Goal: Task Accomplishment & Management: Manage account settings

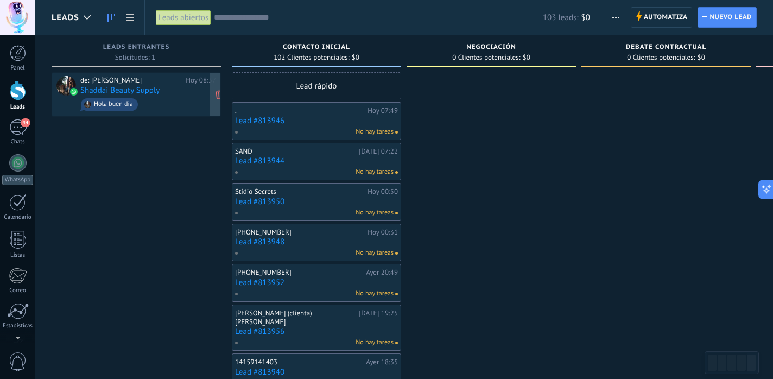
click at [132, 87] on link "Shaddai Beauty Supply" at bounding box center [119, 90] width 79 height 9
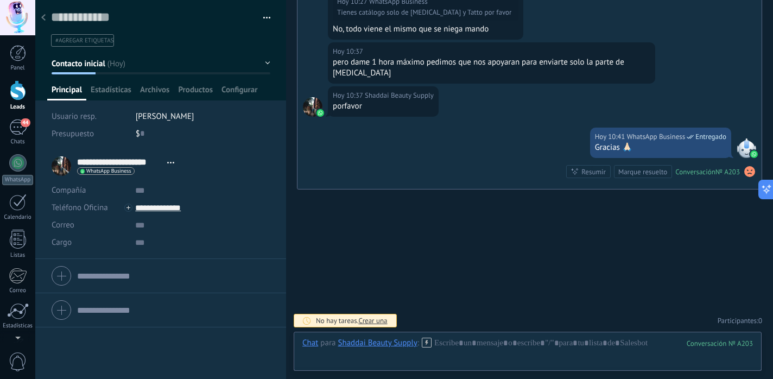
scroll to position [624, 0]
click at [149, 138] on div "$ 0" at bounding box center [203, 133] width 135 height 17
click at [42, 21] on icon at bounding box center [43, 17] width 4 height 7
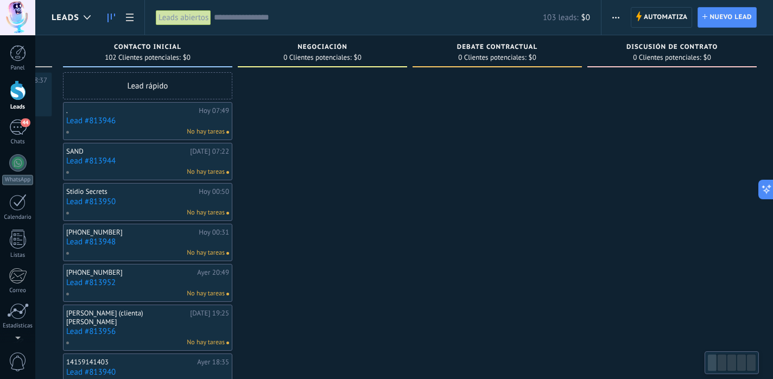
scroll to position [0, 169]
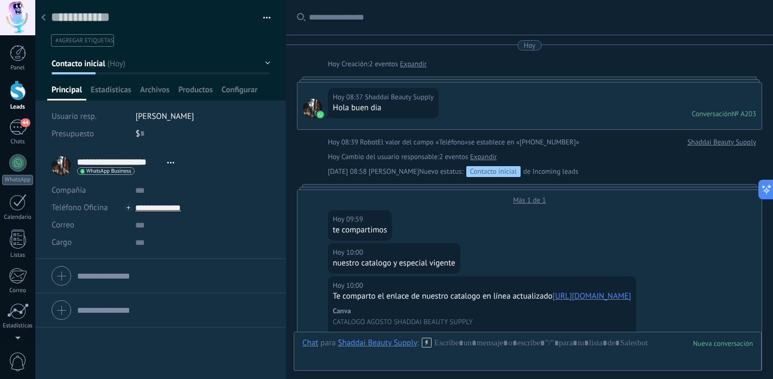
scroll to position [624, 0]
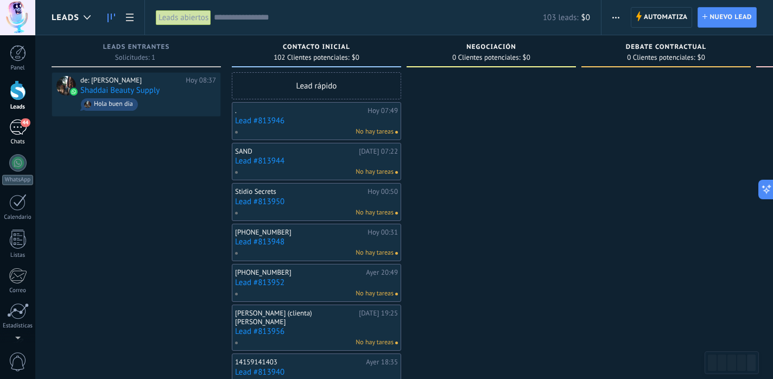
click at [21, 130] on div "44" at bounding box center [17, 127] width 17 height 16
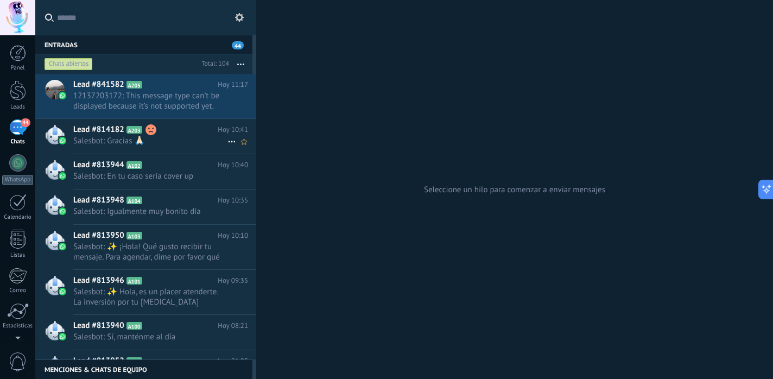
click at [176, 133] on h2 "Lead #814182 A203" at bounding box center [145, 129] width 144 height 11
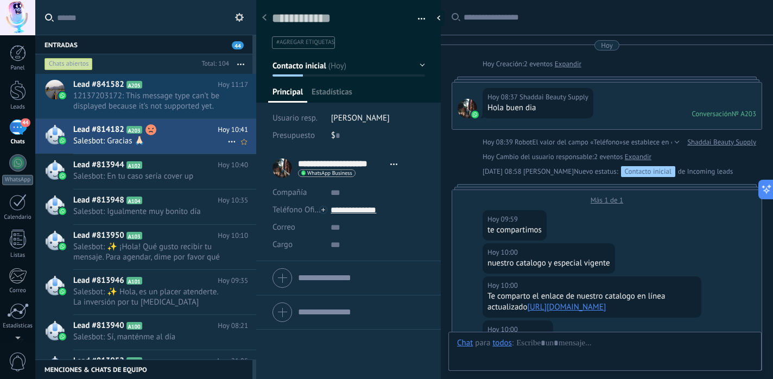
scroll to position [625, 0]
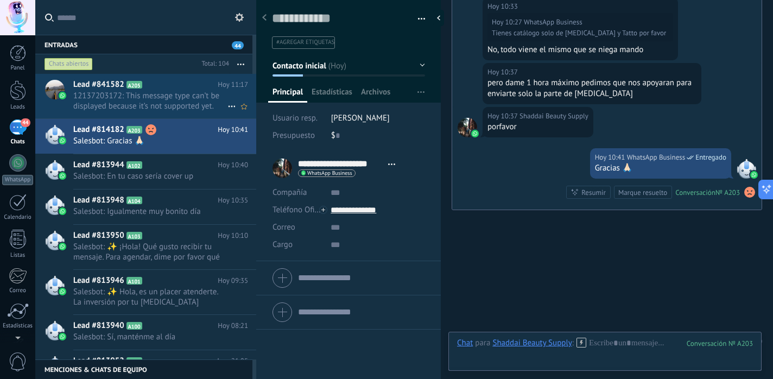
click at [118, 93] on span "12137203172: This message type can’t be displayed because it’s not supported ye…" at bounding box center [150, 101] width 154 height 21
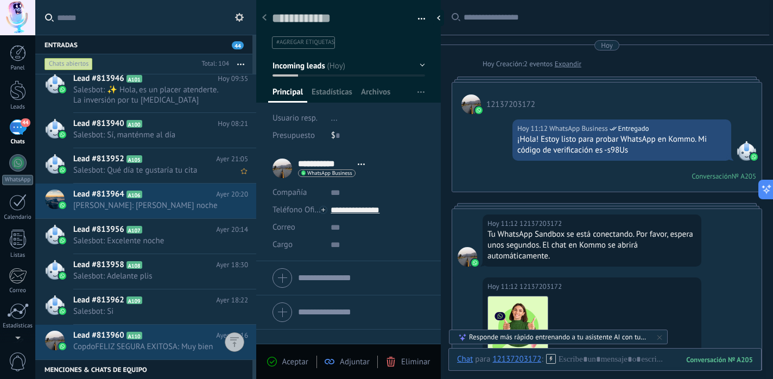
scroll to position [204, 0]
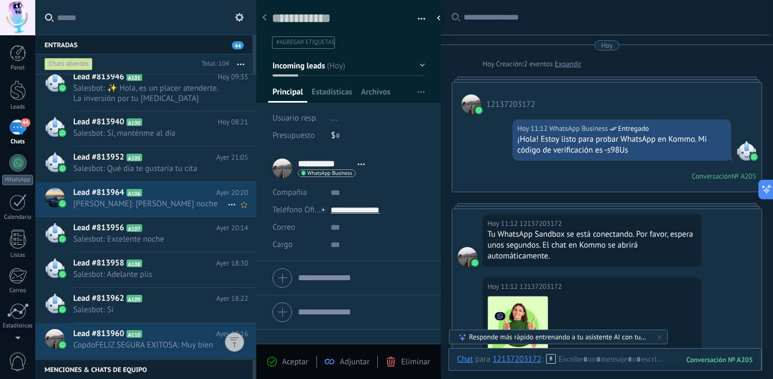
click at [163, 192] on h2 "Lead #813964 A106" at bounding box center [144, 192] width 143 height 11
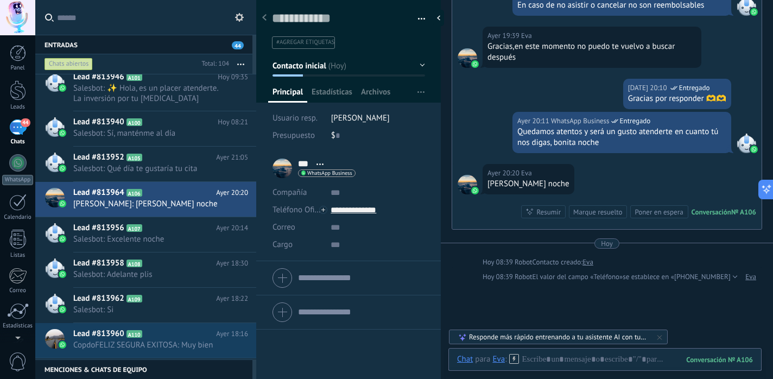
scroll to position [635, 0]
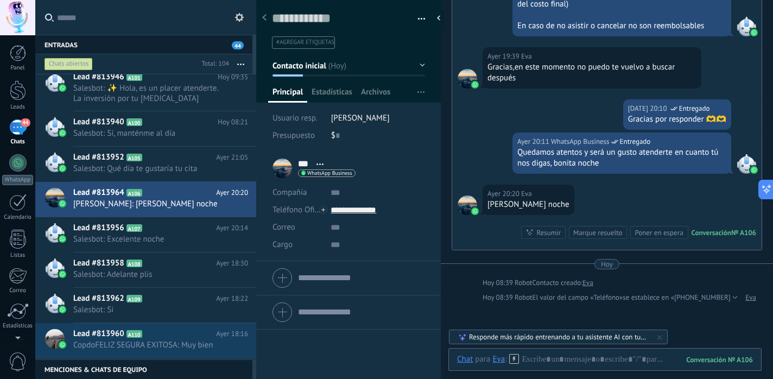
click at [416, 64] on button "Contacto inicial" at bounding box center [348, 66] width 152 height 20
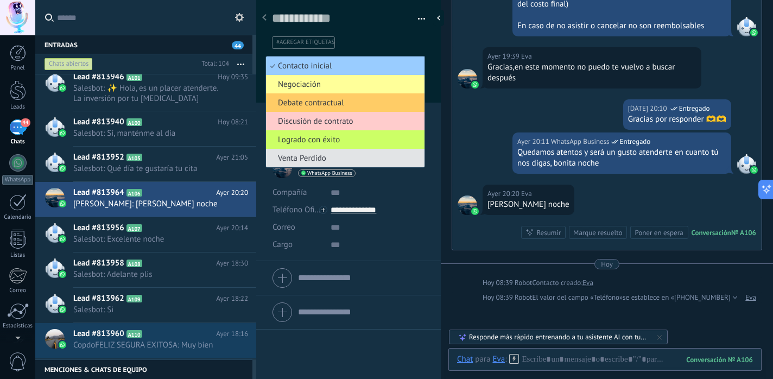
click at [303, 157] on span "Venta Perdido" at bounding box center [343, 158] width 155 height 10
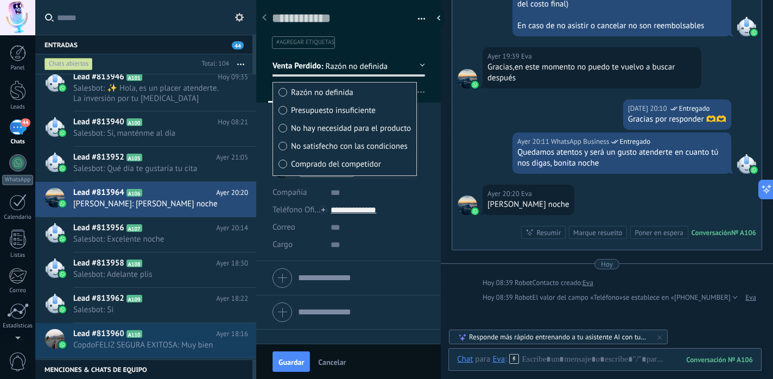
click at [336, 113] on span "Presupuesto insuficiente" at bounding box center [333, 110] width 85 height 10
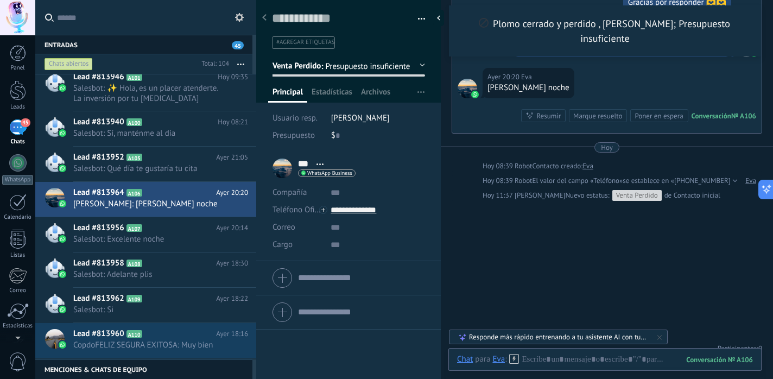
scroll to position [813, 0]
click at [20, 98] on div at bounding box center [18, 90] width 16 height 20
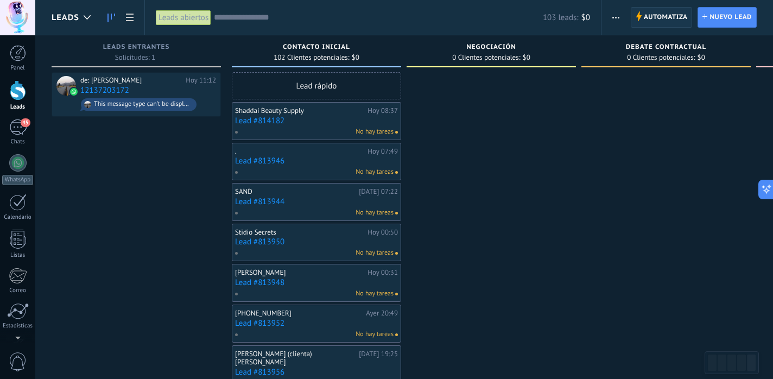
click at [652, 21] on span "Automatiza" at bounding box center [665, 18] width 44 height 20
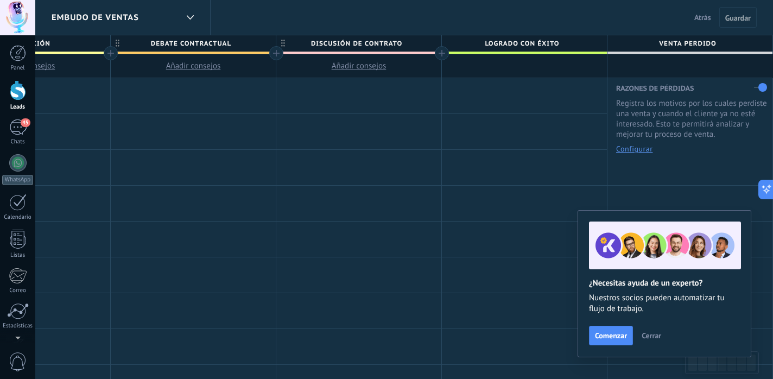
click at [649, 333] on span "Cerrar" at bounding box center [651, 335] width 20 height 8
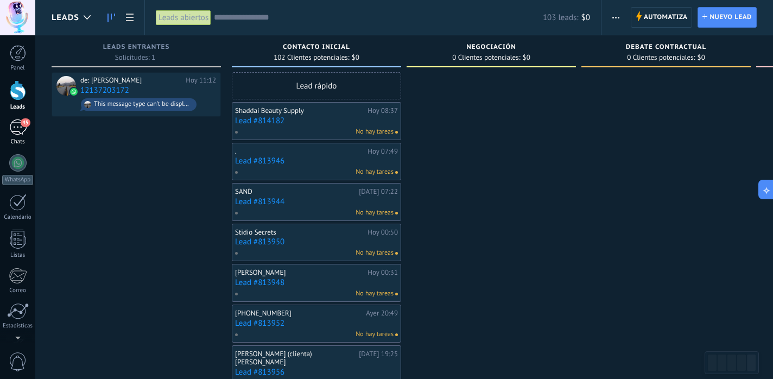
click at [17, 131] on div "45" at bounding box center [17, 127] width 17 height 16
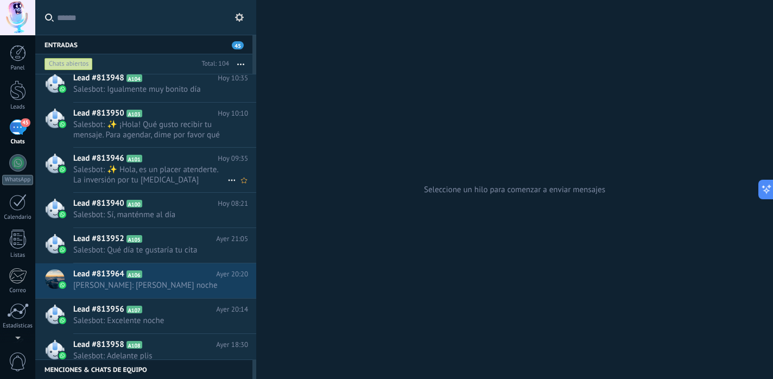
scroll to position [139, 0]
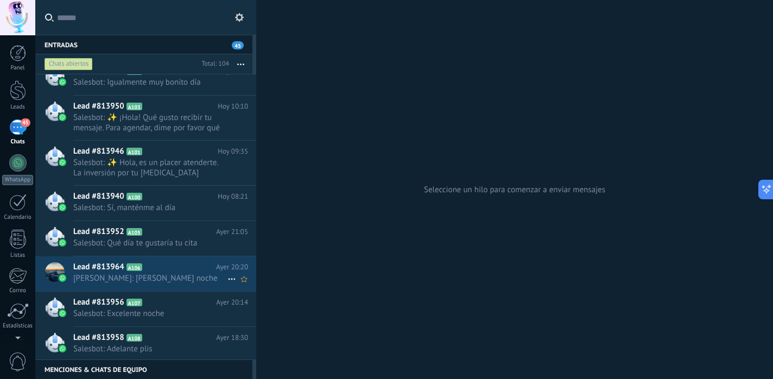
click at [159, 260] on div "Lead #813964 A106 Ayer 20:20 Eva: Linda noche" at bounding box center [164, 273] width 183 height 34
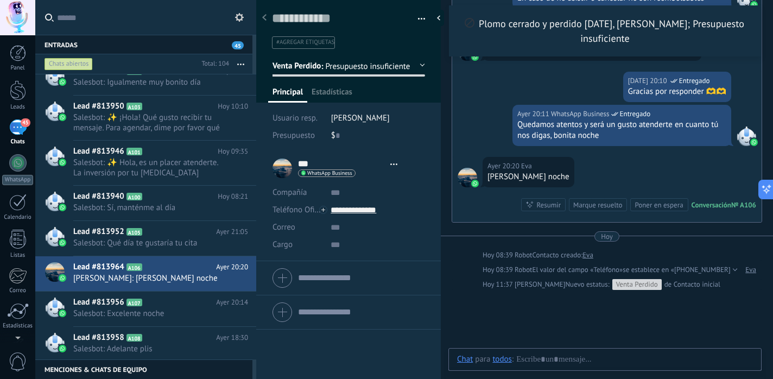
scroll to position [16, 0]
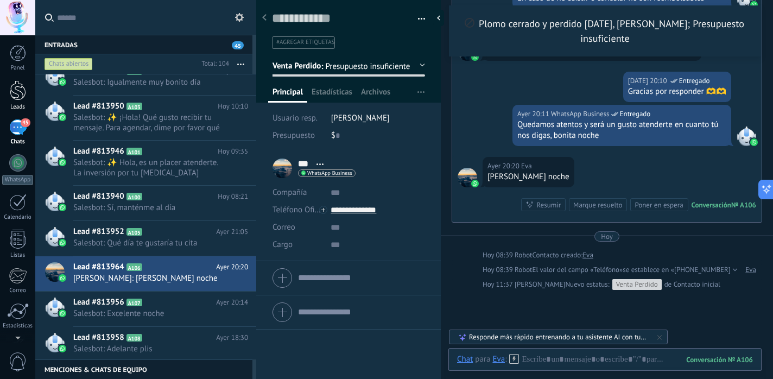
click at [16, 90] on div at bounding box center [18, 90] width 16 height 20
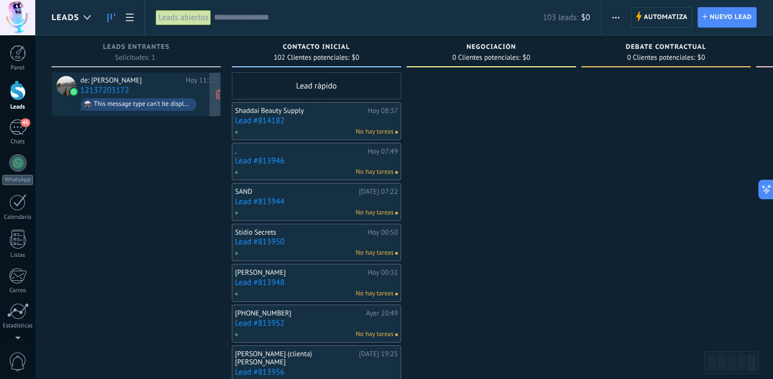
click at [130, 87] on div "de: Moises Enciso Hoy 11:12 12137203172 This message type can’t be displayed be…" at bounding box center [148, 94] width 136 height 37
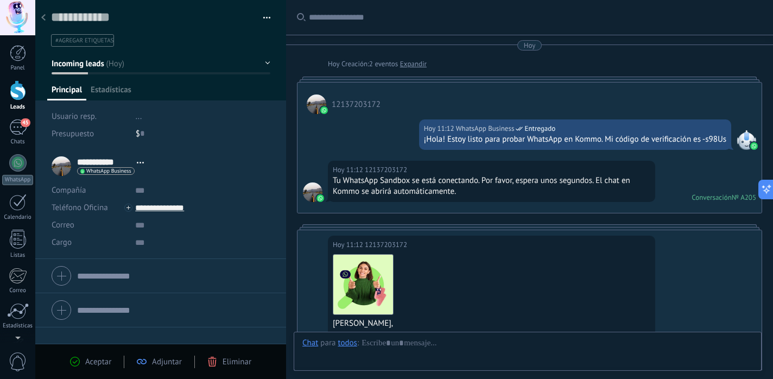
scroll to position [16, 0]
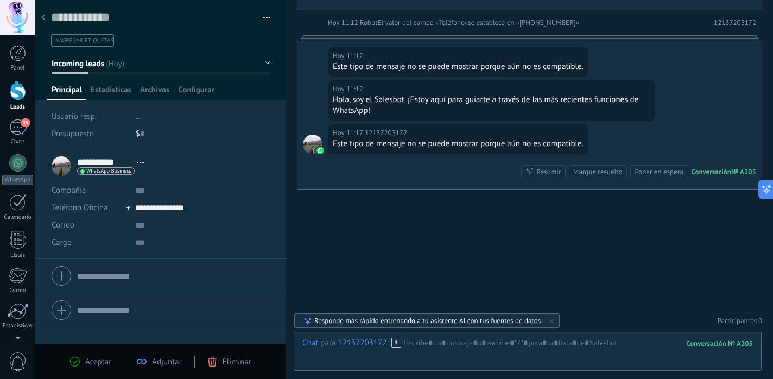
click at [46, 21] on div at bounding box center [43, 18] width 15 height 21
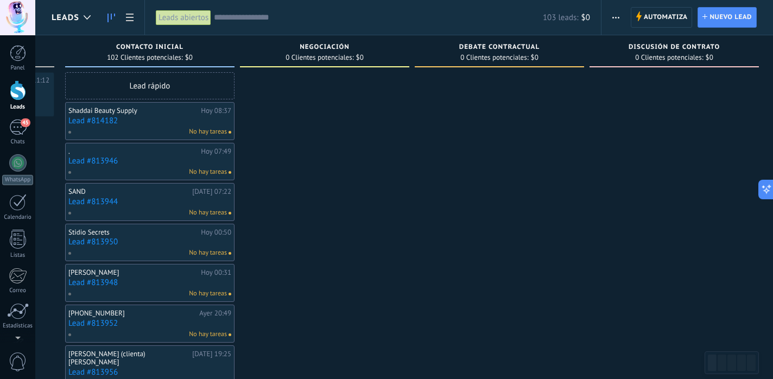
scroll to position [0, 169]
click at [616, 18] on span "button" at bounding box center [615, 17] width 7 height 21
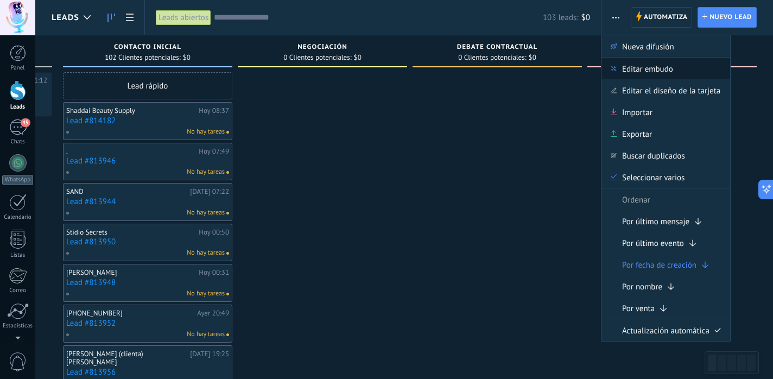
click at [621, 68] on div "Editar embudo" at bounding box center [665, 69] width 129 height 22
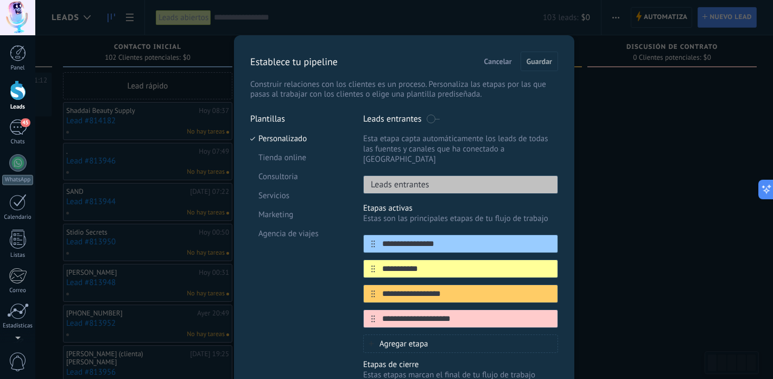
scroll to position [0, 0]
click at [610, 109] on div "**********" at bounding box center [403, 189] width 737 height 379
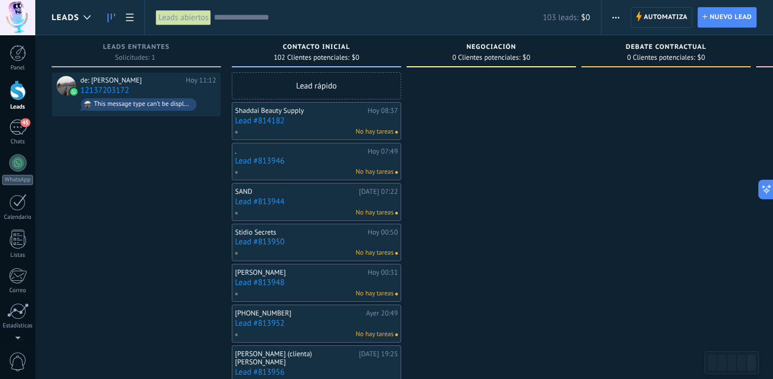
click at [112, 18] on icon at bounding box center [111, 18] width 8 height 9
click at [130, 17] on use at bounding box center [130, 18] width 8 height 8
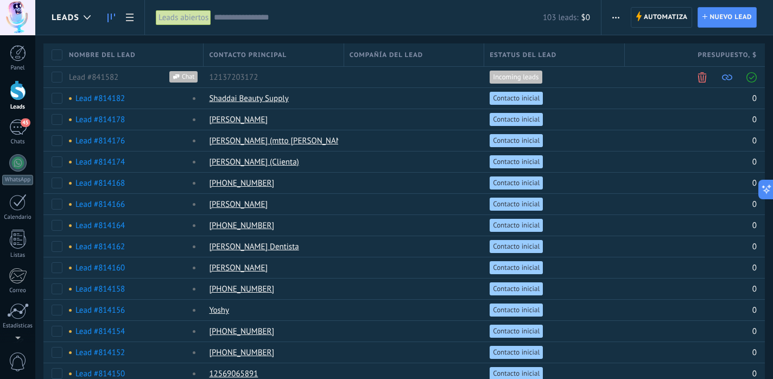
click at [112, 14] on icon at bounding box center [111, 18] width 8 height 9
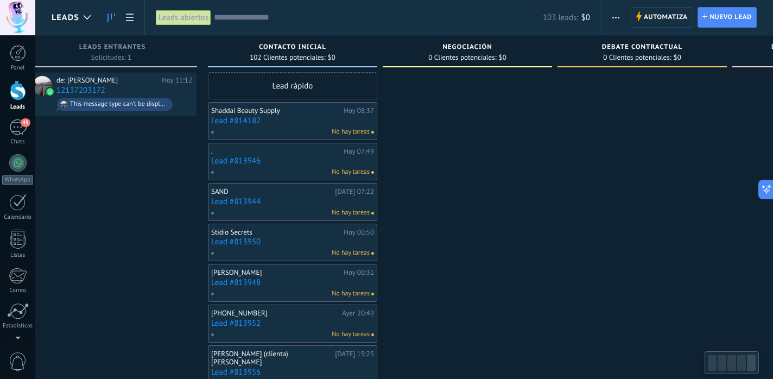
scroll to position [0, 2]
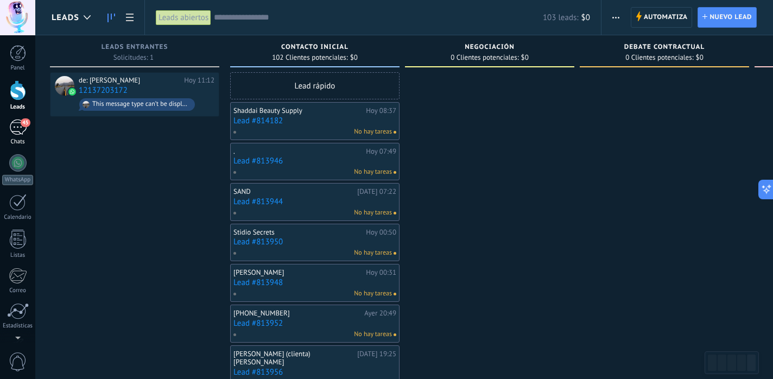
click at [21, 128] on div "45" at bounding box center [17, 127] width 17 height 16
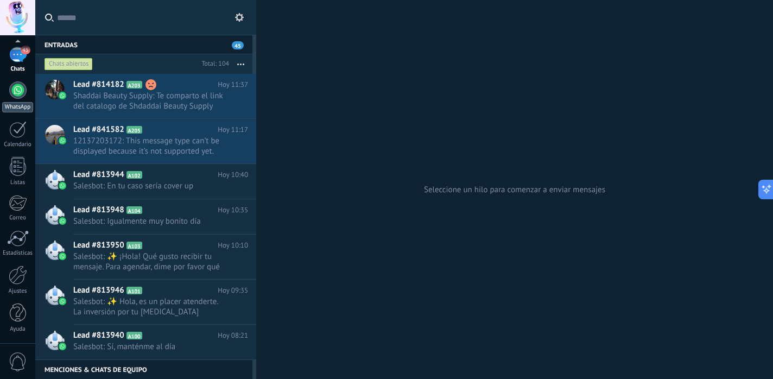
scroll to position [73, 0]
click at [14, 277] on div at bounding box center [18, 274] width 18 height 19
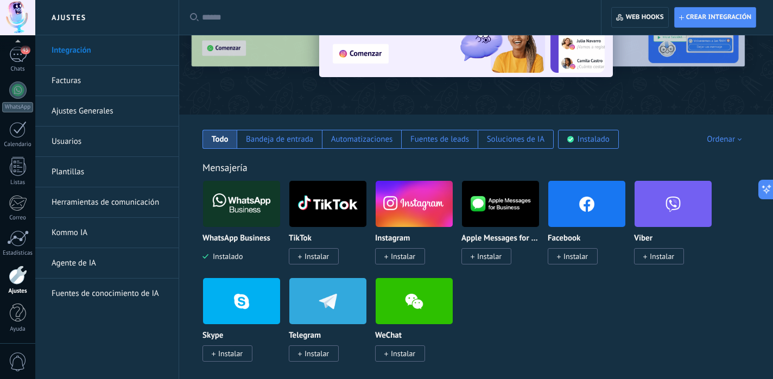
scroll to position [99, 0]
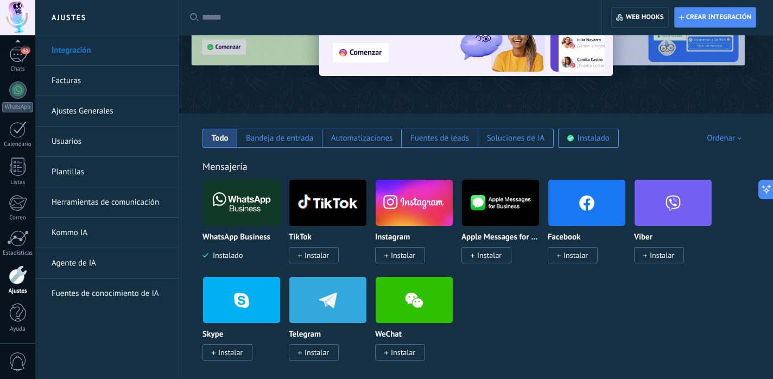
click at [238, 194] on img at bounding box center [241, 202] width 77 height 53
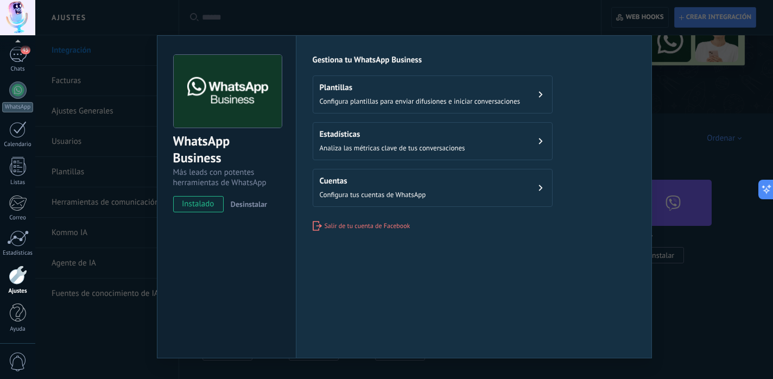
click at [180, 29] on div "WhatsApp Business Más leads con potentes herramientas de WhatsApp instalado Des…" at bounding box center [403, 189] width 737 height 379
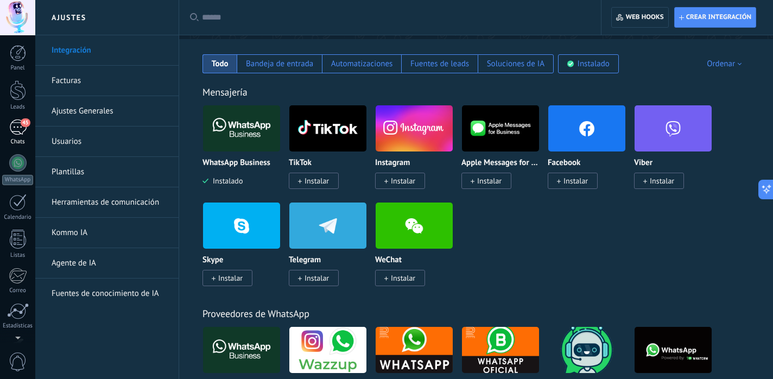
scroll to position [0, 0]
click at [14, 60] on div at bounding box center [18, 53] width 16 height 16
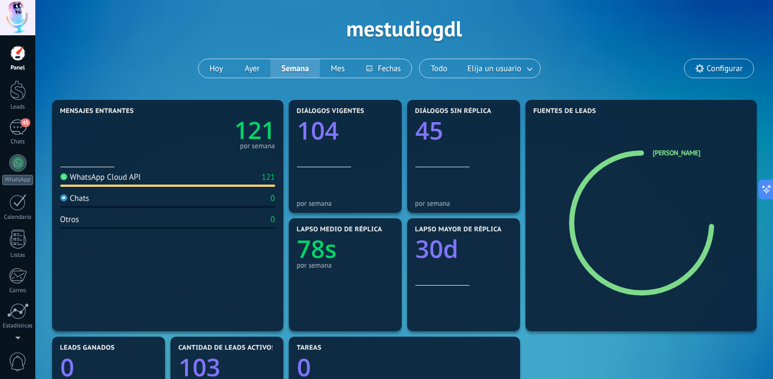
scroll to position [79, 0]
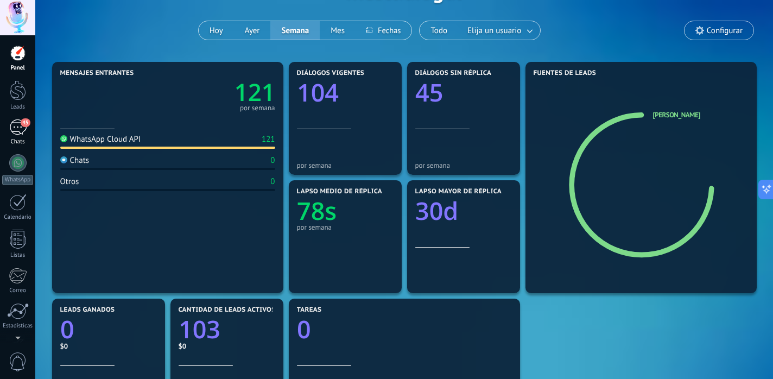
click at [23, 132] on div "45" at bounding box center [17, 127] width 17 height 16
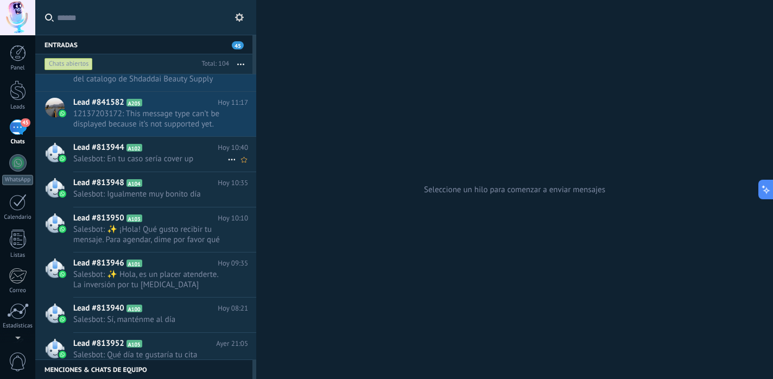
scroll to position [28, 0]
click at [161, 155] on span "Salesbot: En tu caso sería cover up" at bounding box center [150, 158] width 154 height 10
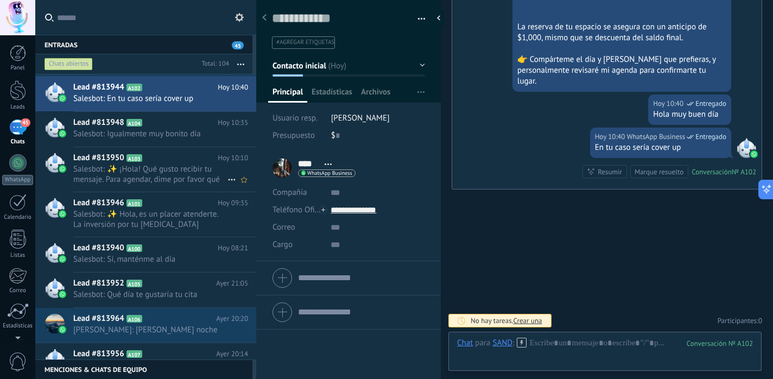
scroll to position [102, 0]
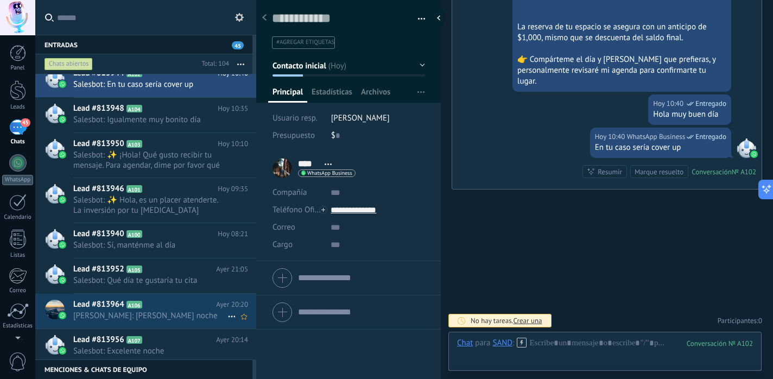
click at [162, 303] on h2 "Lead #813964 A106" at bounding box center [144, 304] width 143 height 11
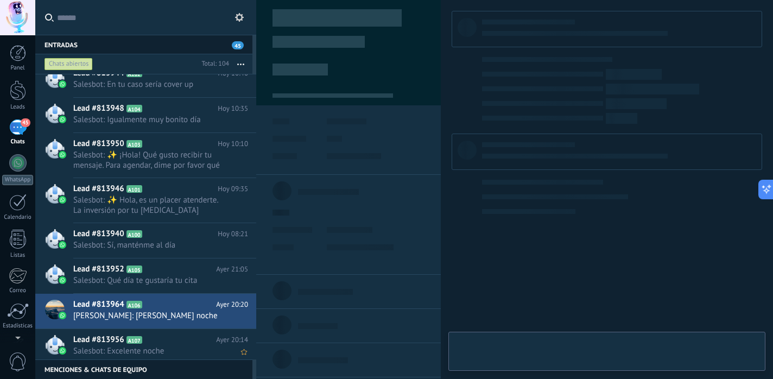
type textarea "**********"
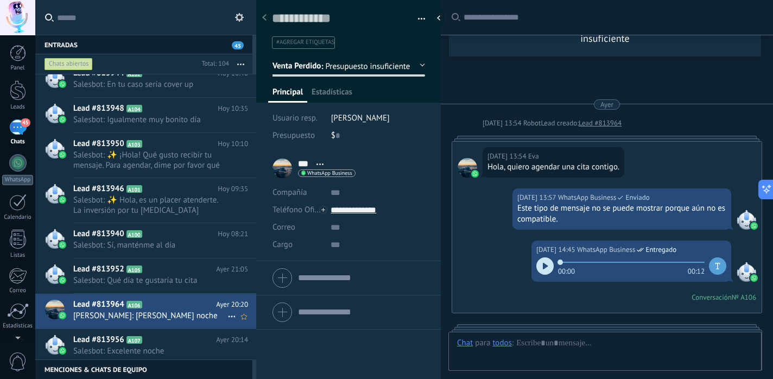
scroll to position [823, 0]
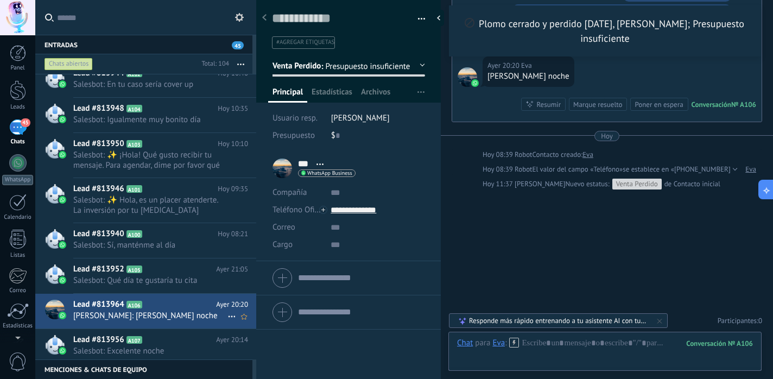
click at [228, 315] on icon at bounding box center [231, 316] width 13 height 13
click at [206, 308] on div at bounding box center [386, 189] width 773 height 379
click at [12, 127] on div "45" at bounding box center [17, 127] width 17 height 16
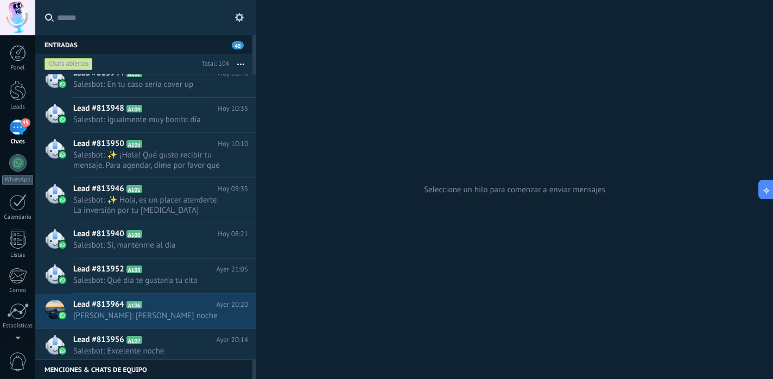
click at [34, 128] on link "45 Chats" at bounding box center [17, 132] width 35 height 26
click at [22, 97] on div at bounding box center [18, 90] width 16 height 20
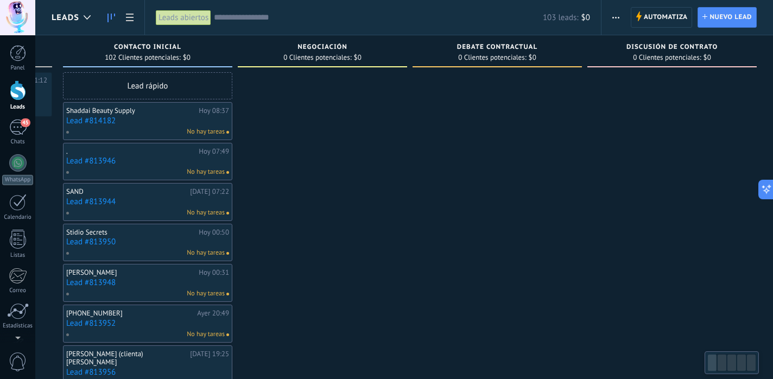
scroll to position [0, 169]
click at [662, 18] on span "Automatiza" at bounding box center [665, 18] width 44 height 20
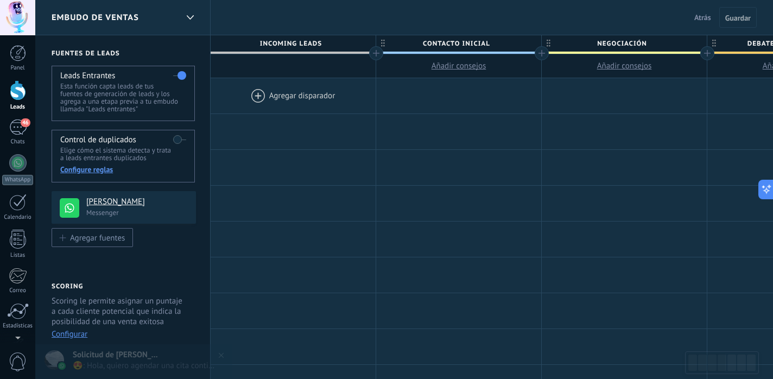
click at [182, 141] on label at bounding box center [179, 139] width 13 height 17
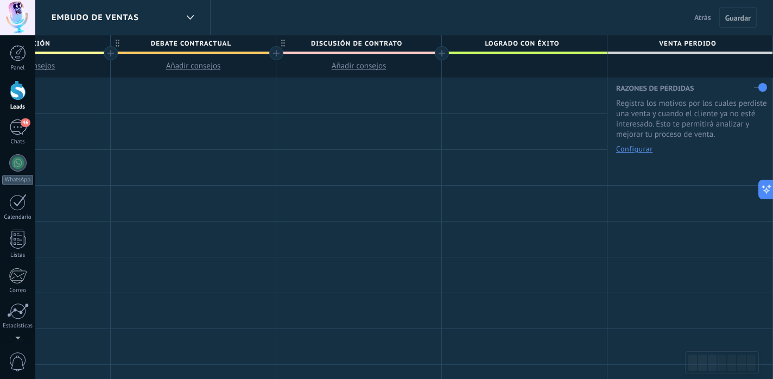
click at [766, 87] on label at bounding box center [760, 87] width 13 height 17
click at [760, 87] on label at bounding box center [760, 87] width 13 height 17
click at [632, 148] on button "Configurar" at bounding box center [634, 149] width 36 height 8
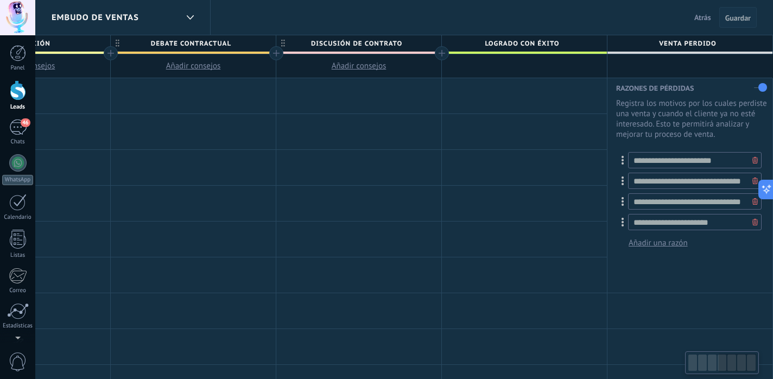
click at [736, 16] on span "Guardar" at bounding box center [737, 18] width 25 height 8
click at [650, 165] on input "**********" at bounding box center [694, 160] width 133 height 16
click at [633, 258] on div "**********" at bounding box center [689, 168] width 165 height 181
click at [700, 48] on span "Venta Perdido" at bounding box center [687, 43] width 160 height 17
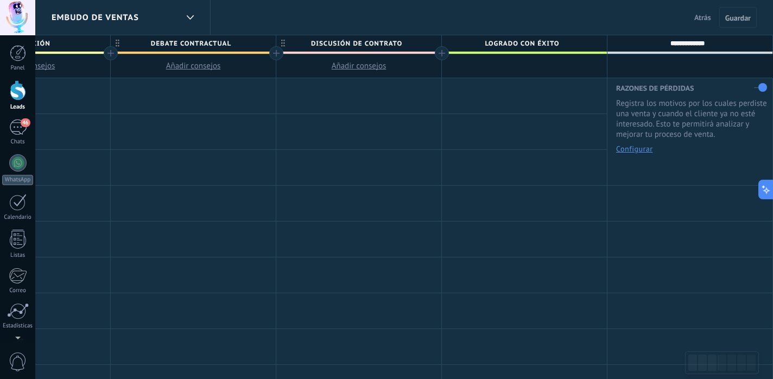
click at [654, 68] on div at bounding box center [689, 66] width 165 height 24
click at [541, 39] on span "Logrado con éxito" at bounding box center [522, 43] width 160 height 17
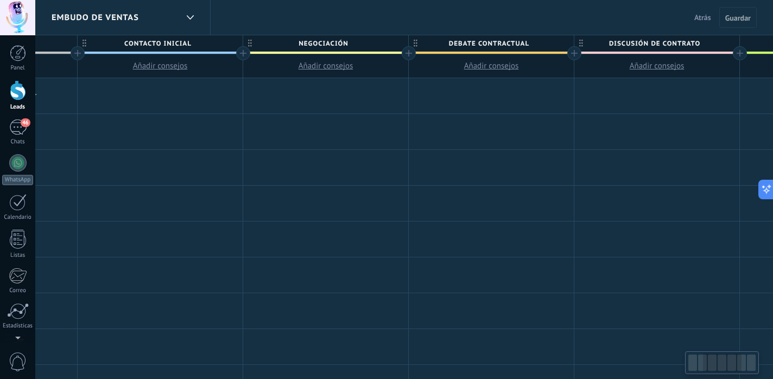
scroll to position [0, 313]
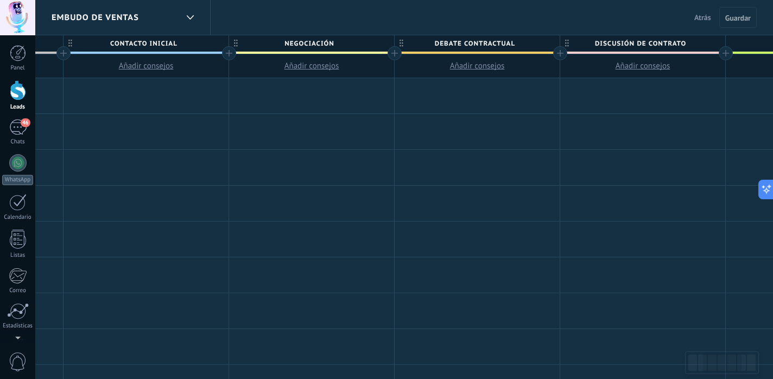
click at [404, 42] on span "Debate contractual" at bounding box center [474, 43] width 160 height 17
click at [537, 43] on body ".abccls-1,.abccls-2{fill-rule:evenodd}.abccls-2{fill:#fff} .abfcls-1{fill:none}…" at bounding box center [386, 189] width 773 height 379
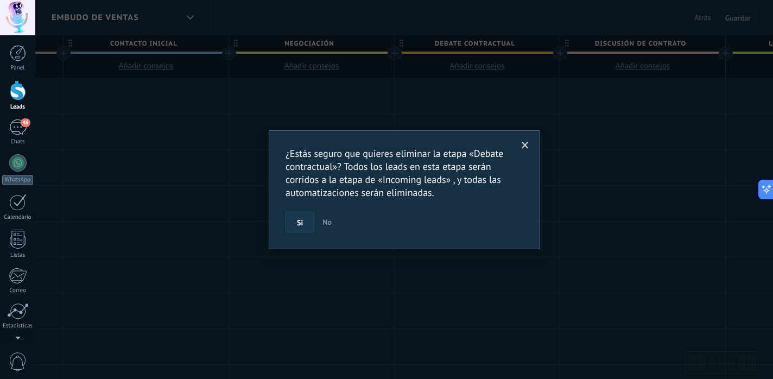
click at [308, 225] on button "Si" at bounding box center [299, 222] width 29 height 21
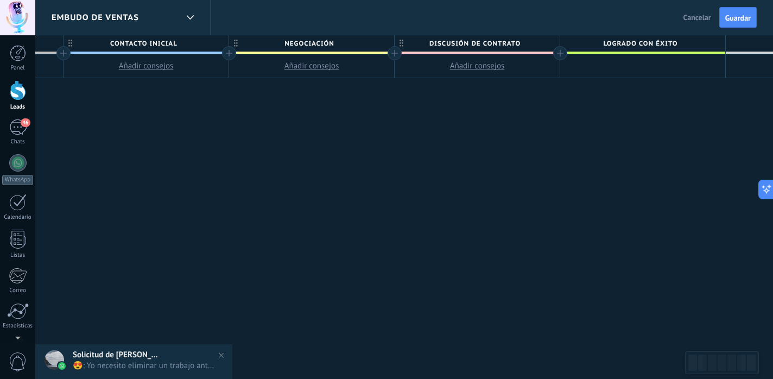
click at [539, 48] on span "Discusión de contrato" at bounding box center [474, 43] width 160 height 17
type input "*"
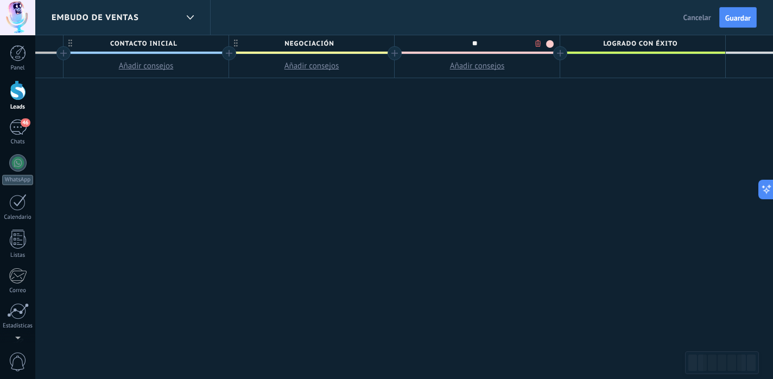
type input "*"
type input "**********"
click at [540, 121] on div "**********" at bounding box center [394, 207] width 993 height 344
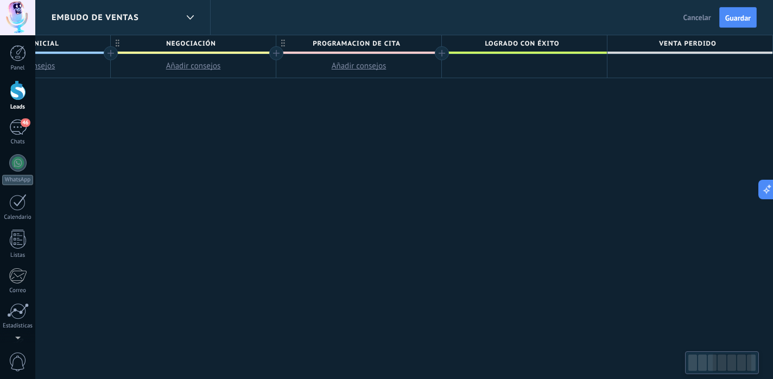
scroll to position [0, 431]
click at [744, 25] on button "Guardar" at bounding box center [737, 17] width 37 height 21
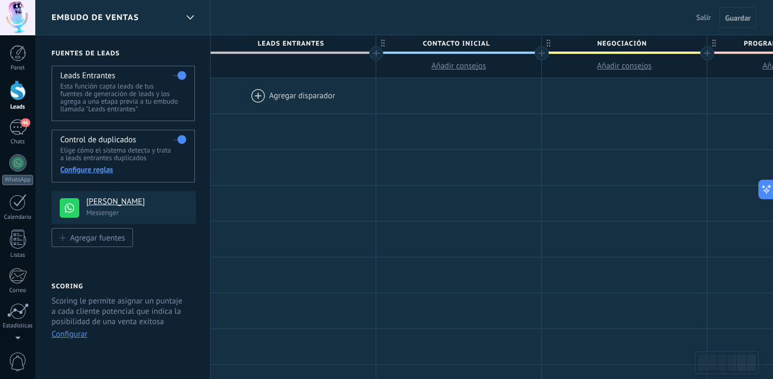
click at [22, 97] on div at bounding box center [18, 90] width 16 height 20
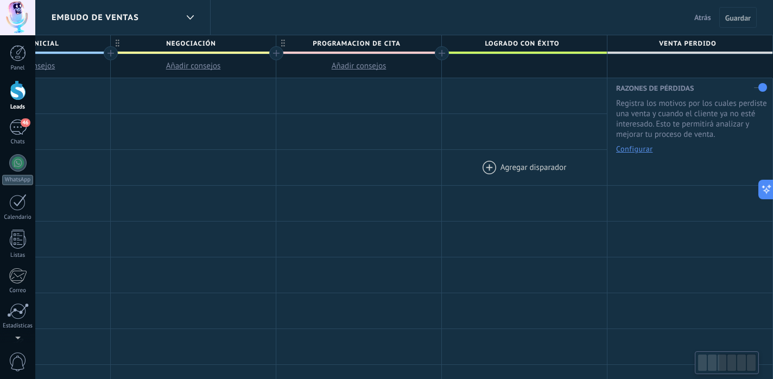
scroll to position [0, 431]
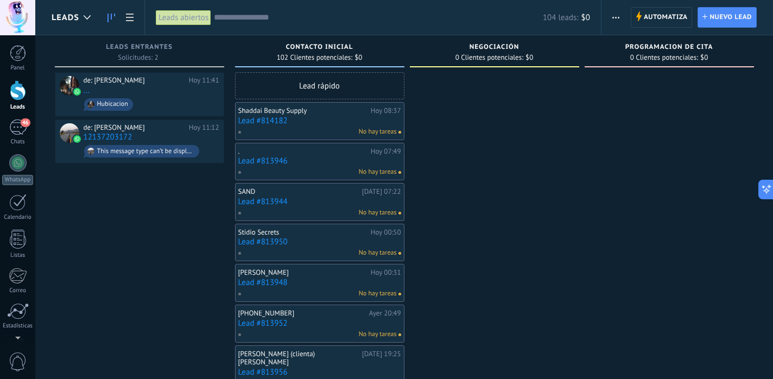
click at [324, 85] on div "Lead rápido" at bounding box center [319, 85] width 169 height 27
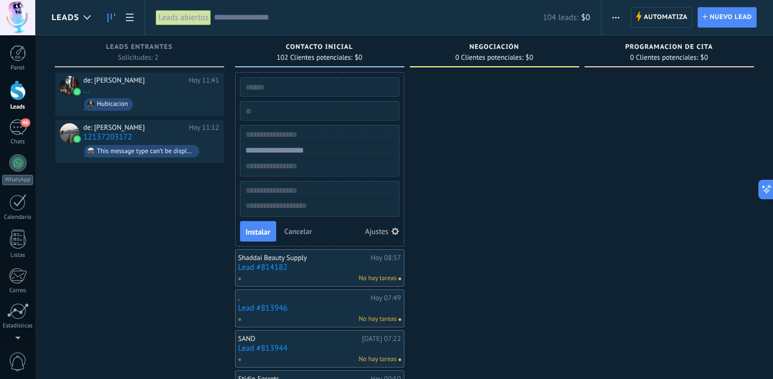
click at [296, 232] on span "Cancelar" at bounding box center [298, 231] width 28 height 10
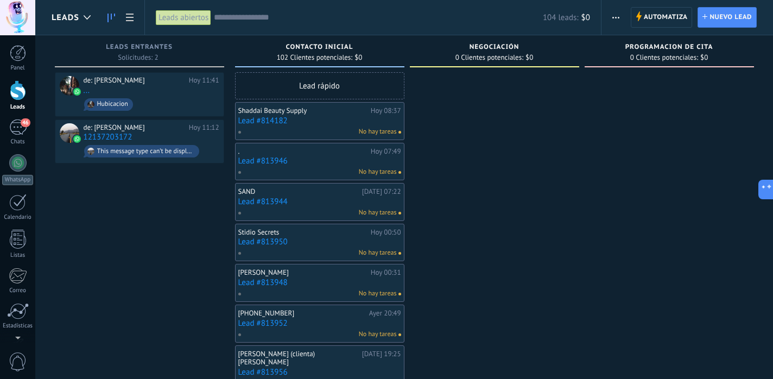
click at [611, 21] on button "button" at bounding box center [616, 17] width 16 height 21
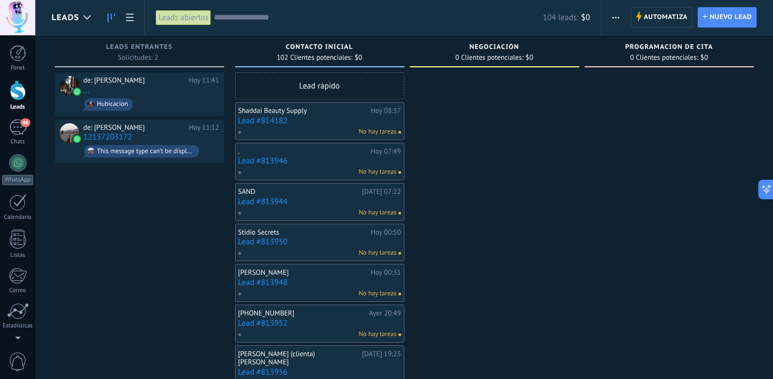
click at [280, 14] on input "text" at bounding box center [378, 17] width 329 height 11
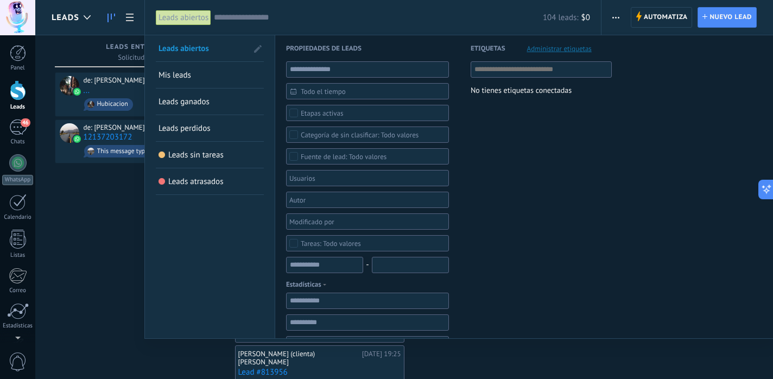
click at [199, 133] on span "Leads perdidos" at bounding box center [184, 128] width 52 height 10
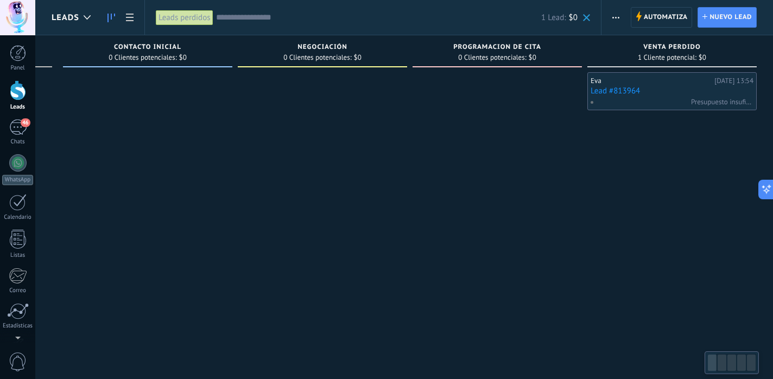
scroll to position [0, 169]
click at [201, 21] on div "Leads perdidos" at bounding box center [185, 18] width 58 height 16
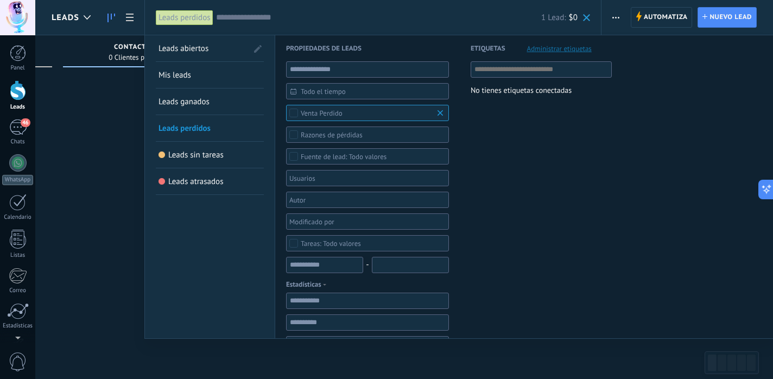
click at [203, 81] on link "Mis leads" at bounding box center [209, 75] width 103 height 26
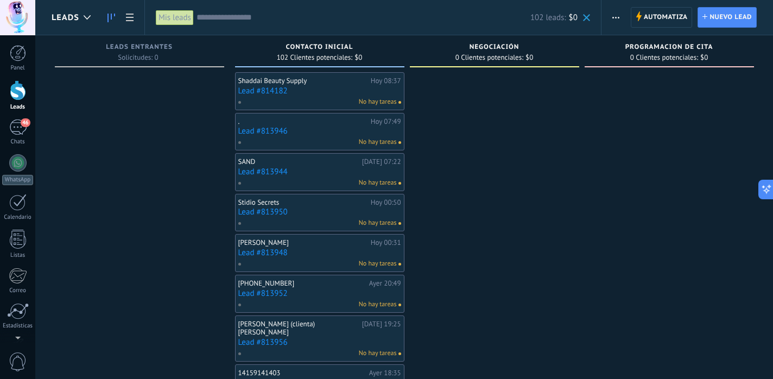
click at [162, 12] on div "Mis leads" at bounding box center [175, 18] width 38 height 16
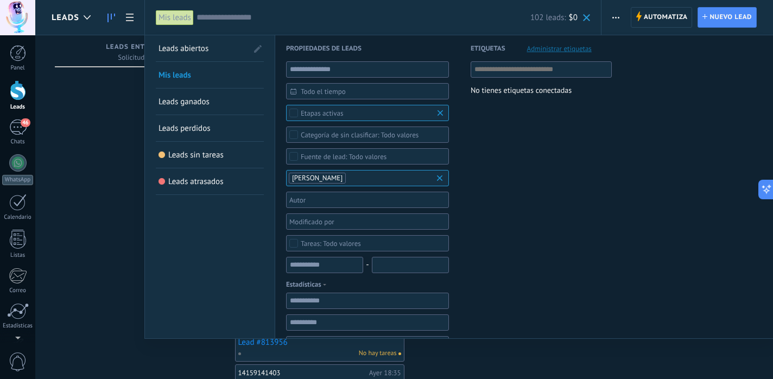
click at [181, 50] on span "Leads abiertos" at bounding box center [183, 48] width 50 height 10
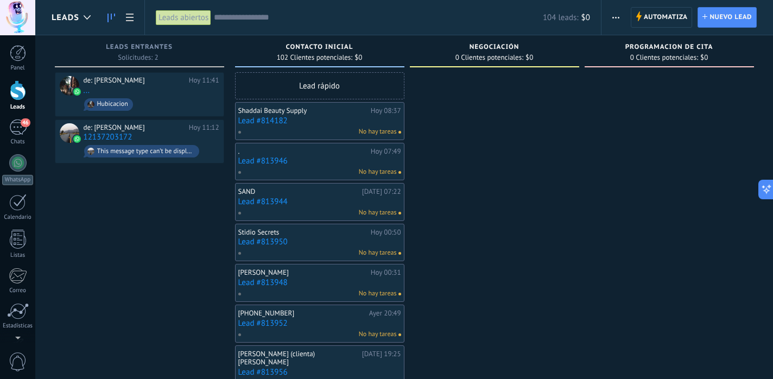
click at [85, 15] on icon at bounding box center [87, 17] width 7 height 4
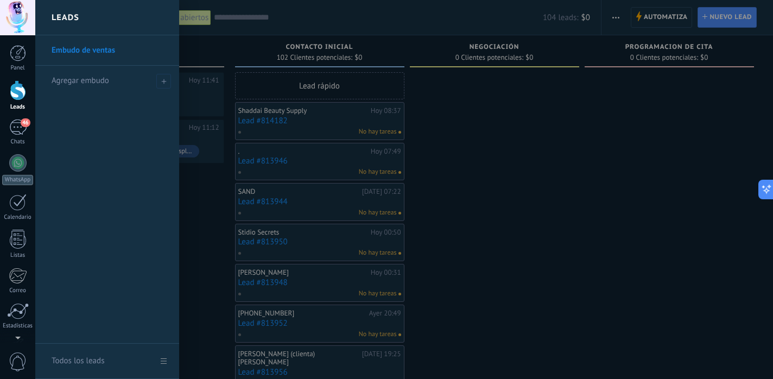
click at [93, 46] on link "Embudo de ventas" at bounding box center [110, 50] width 117 height 30
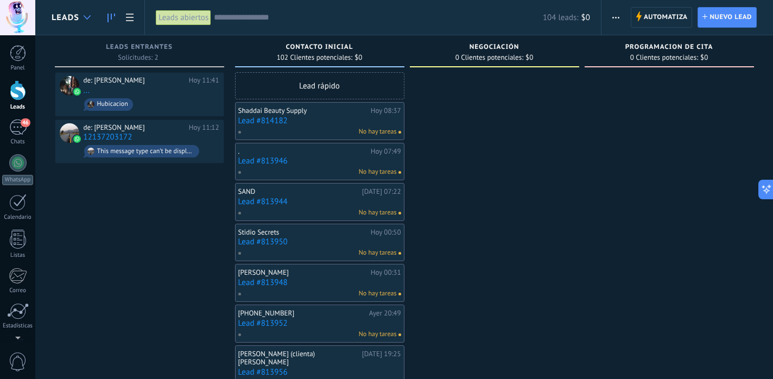
click at [88, 18] on use at bounding box center [87, 17] width 7 height 4
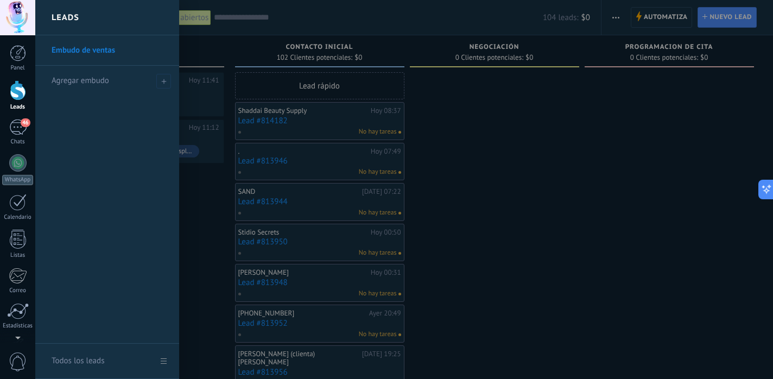
click at [168, 361] on link "Todos los leads" at bounding box center [107, 360] width 144 height 35
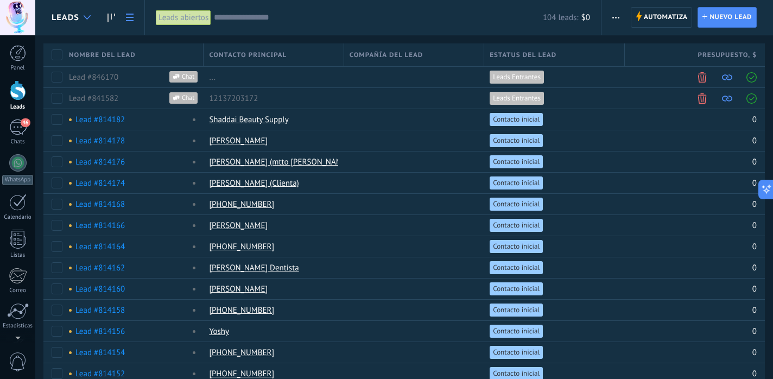
click at [88, 18] on use at bounding box center [87, 17] width 7 height 4
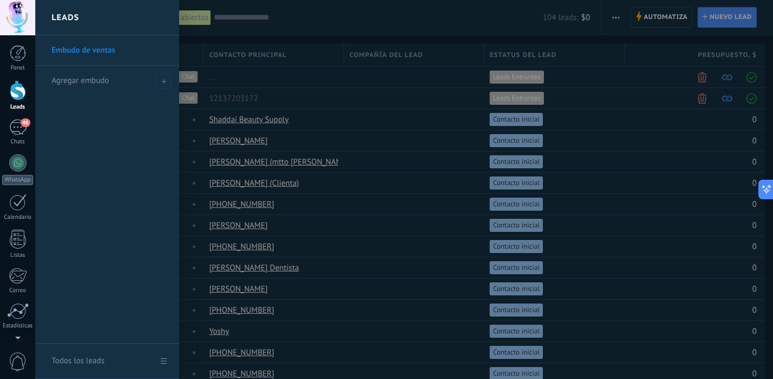
click at [97, 49] on link "Embudo de ventas" at bounding box center [110, 50] width 117 height 30
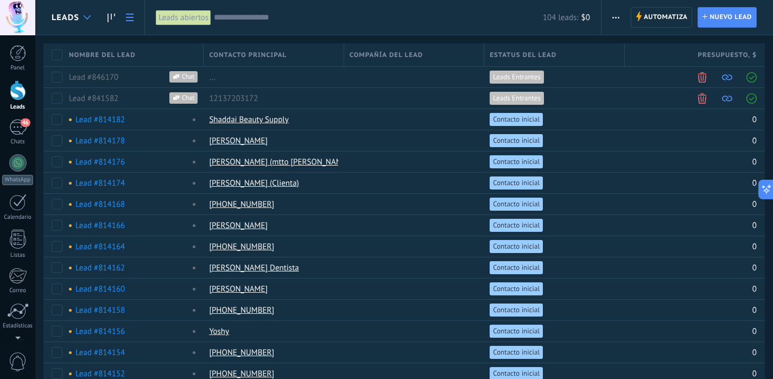
click at [80, 17] on div at bounding box center [87, 17] width 18 height 21
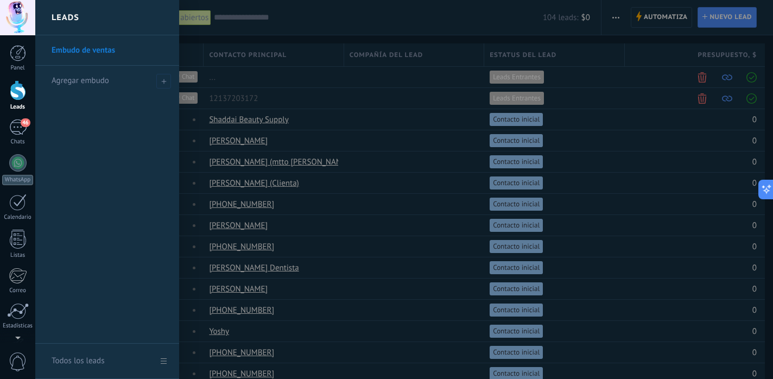
click at [66, 15] on h2 "Leads" at bounding box center [66, 18] width 28 height 34
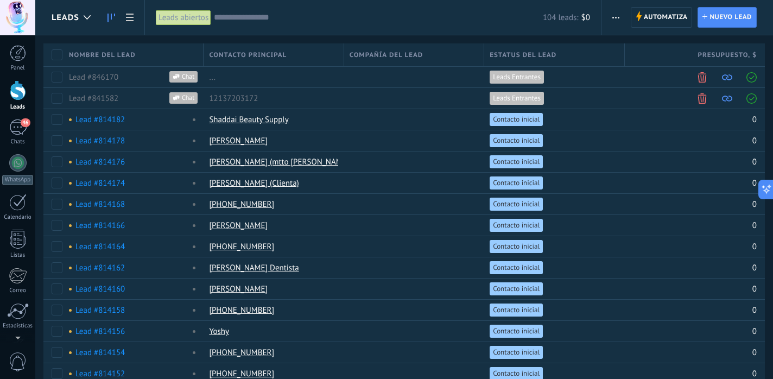
click at [107, 17] on use at bounding box center [111, 18] width 8 height 9
click at [28, 143] on div "Chats" at bounding box center [17, 141] width 31 height 7
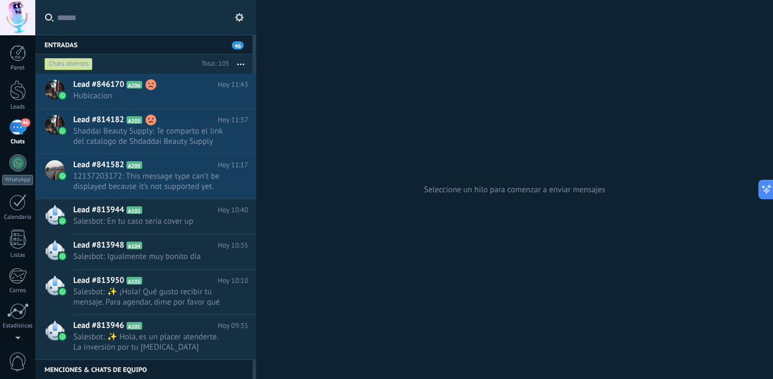
click at [23, 128] on div "46" at bounding box center [17, 127] width 17 height 16
click at [18, 99] on div at bounding box center [18, 90] width 16 height 20
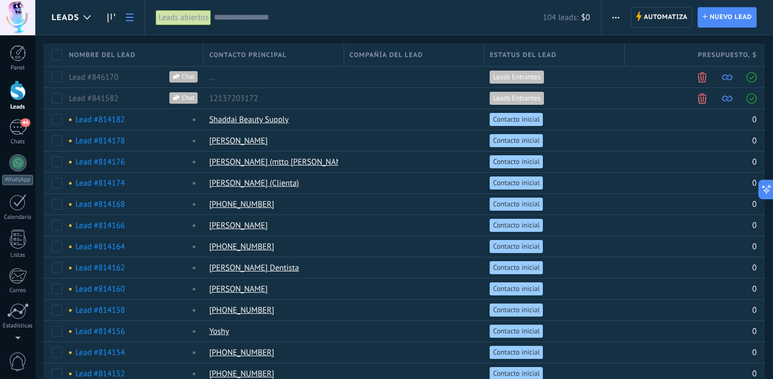
click at [22, 86] on div at bounding box center [18, 90] width 16 height 20
click at [109, 18] on icon at bounding box center [111, 18] width 8 height 9
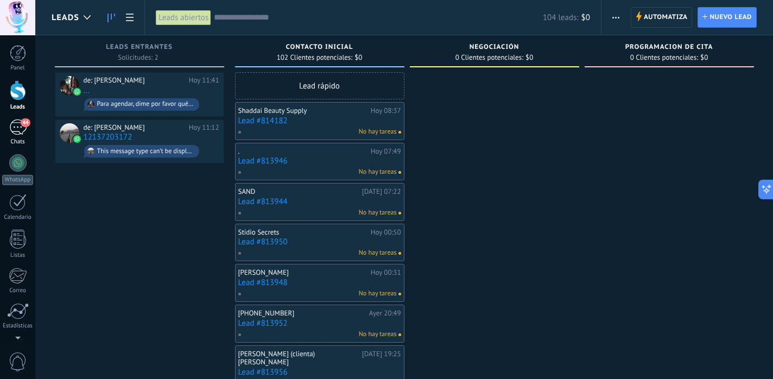
click at [16, 133] on div "44" at bounding box center [17, 127] width 17 height 16
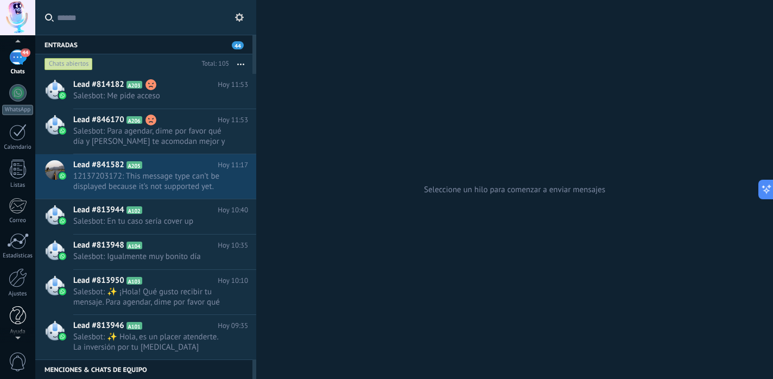
scroll to position [73, 0]
click at [18, 282] on div at bounding box center [18, 274] width 18 height 19
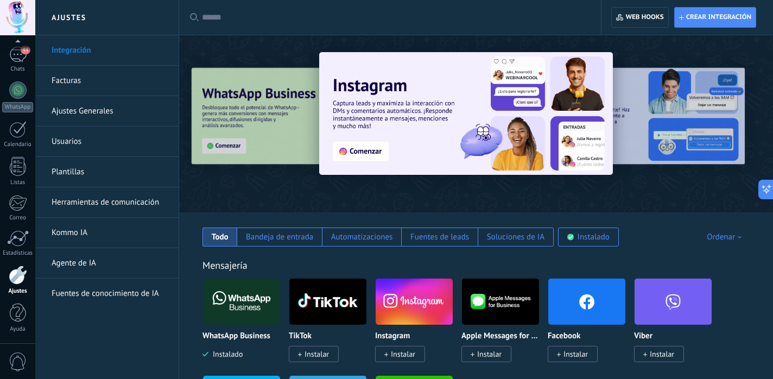
click at [232, 294] on img at bounding box center [241, 301] width 77 height 53
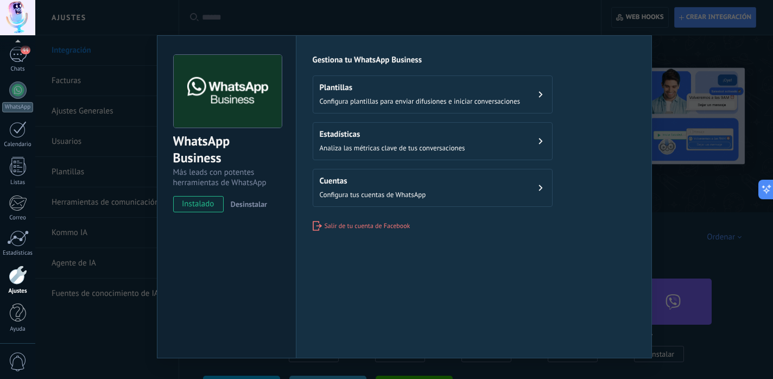
click at [390, 227] on span "Salir de tu cuenta de Facebook" at bounding box center [367, 226] width 86 height 8
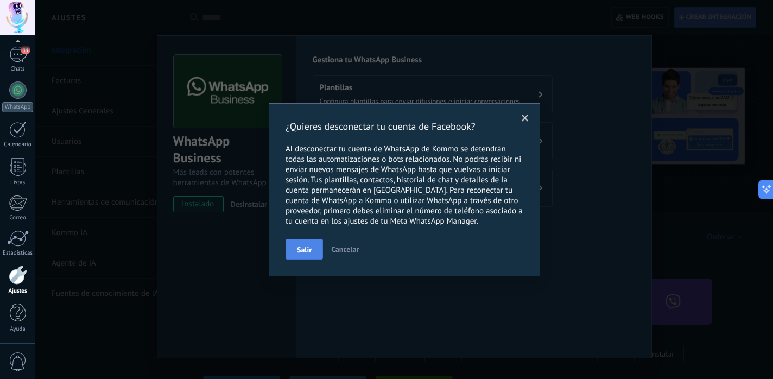
click at [314, 252] on button "Salir" at bounding box center [303, 249] width 37 height 21
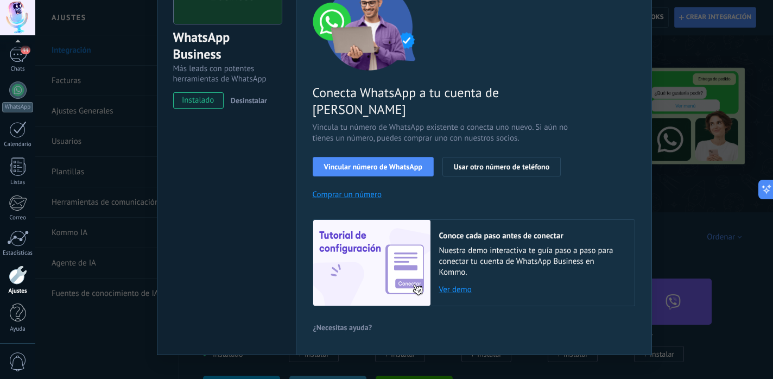
scroll to position [103, 0]
click at [124, 227] on div "WhatsApp Business Más leads con potentes herramientas de WhatsApp instalado Des…" at bounding box center [403, 189] width 737 height 379
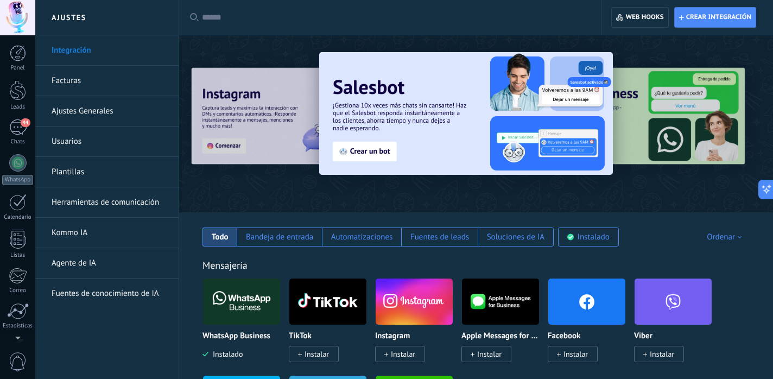
scroll to position [0, 0]
click at [28, 127] on link "44 Chats" at bounding box center [17, 132] width 35 height 26
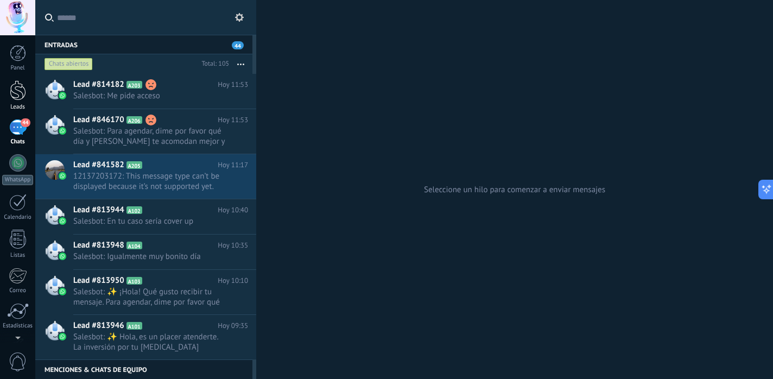
click at [24, 85] on div at bounding box center [18, 90] width 16 height 20
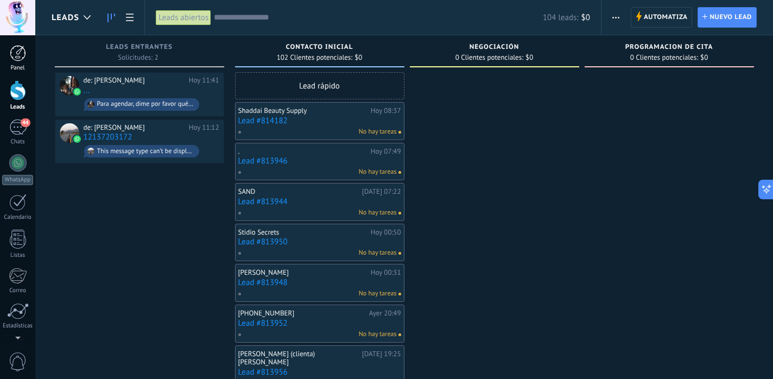
click at [24, 51] on div at bounding box center [18, 53] width 16 height 16
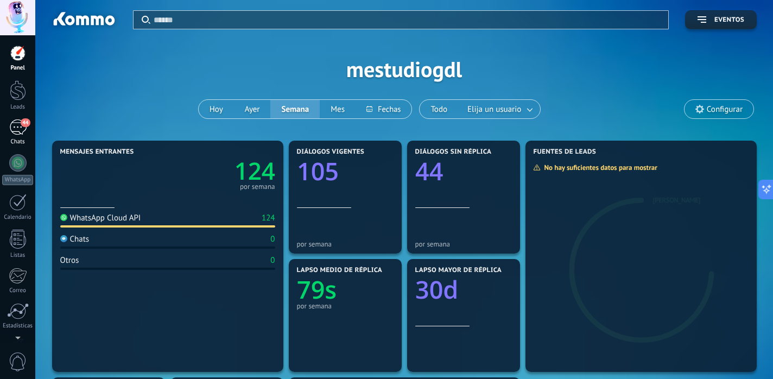
click at [5, 134] on link "44 Chats" at bounding box center [17, 132] width 35 height 26
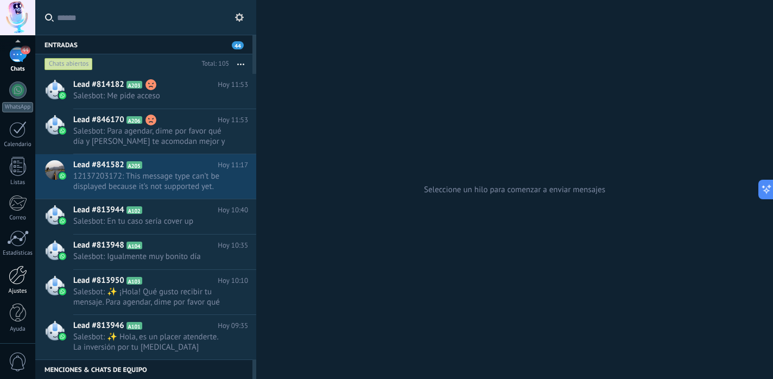
scroll to position [73, 0]
click at [15, 282] on div at bounding box center [18, 274] width 18 height 19
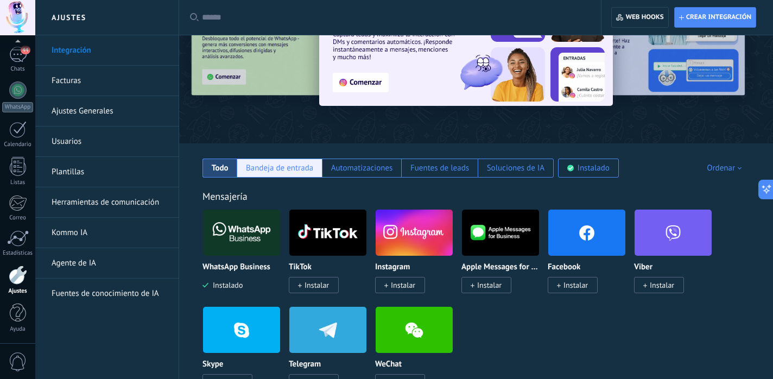
scroll to position [72, 0]
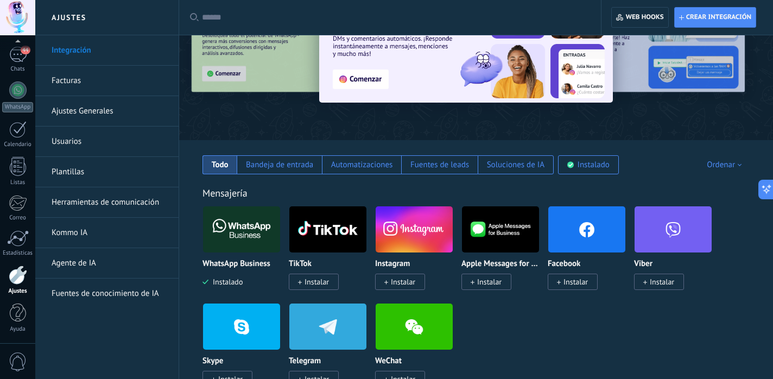
click at [251, 234] on img at bounding box center [241, 229] width 77 height 53
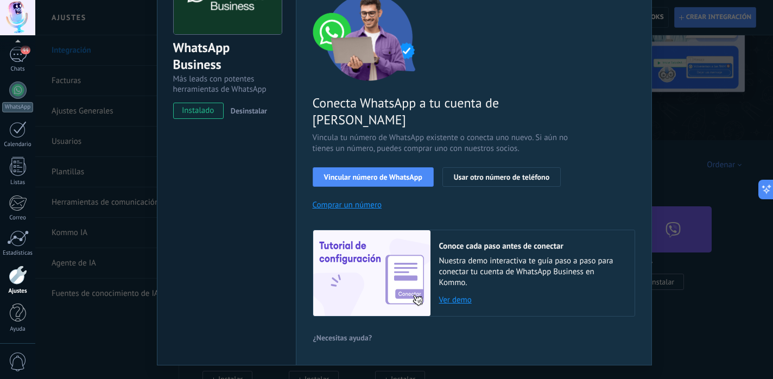
scroll to position [97, 0]
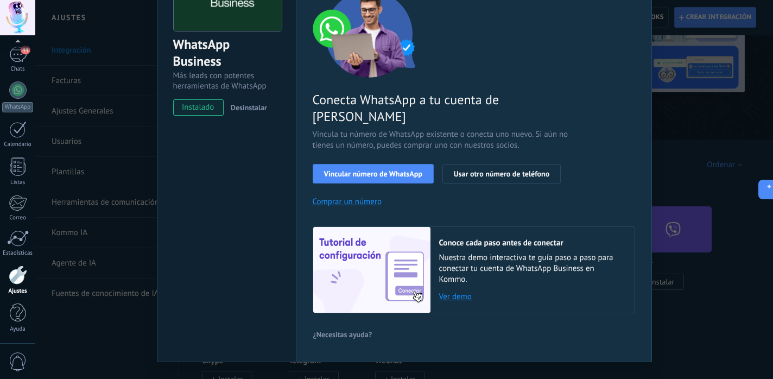
click at [133, 111] on div "WhatsApp Business Más leads con potentes herramientas de WhatsApp instalado Des…" at bounding box center [403, 189] width 737 height 379
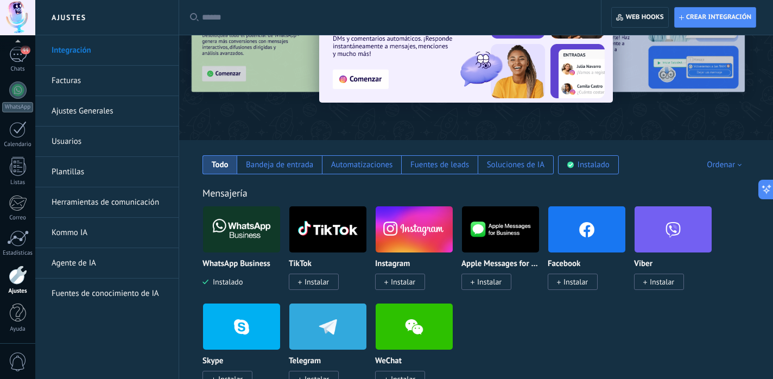
scroll to position [0, 0]
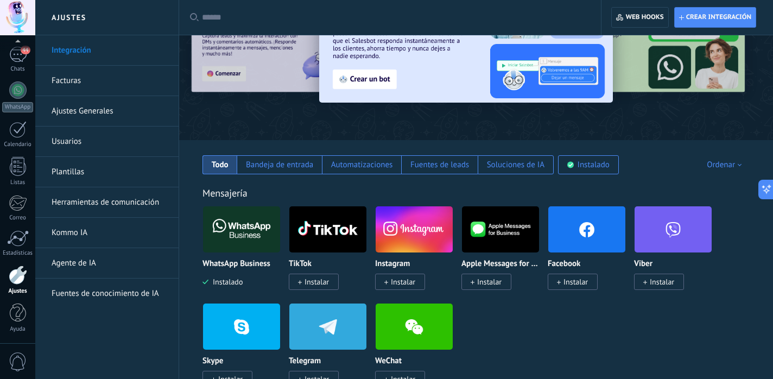
click at [241, 218] on img at bounding box center [241, 229] width 77 height 53
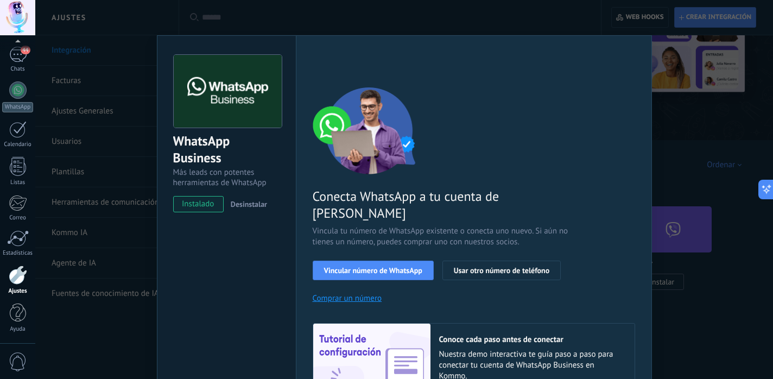
click at [145, 174] on div "WhatsApp Business Más leads con potentes herramientas de WhatsApp instalado Des…" at bounding box center [403, 189] width 737 height 379
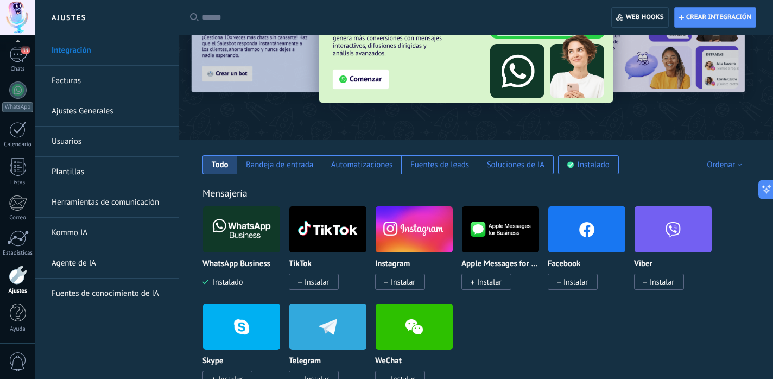
click at [79, 86] on link "Facturas" at bounding box center [110, 81] width 116 height 30
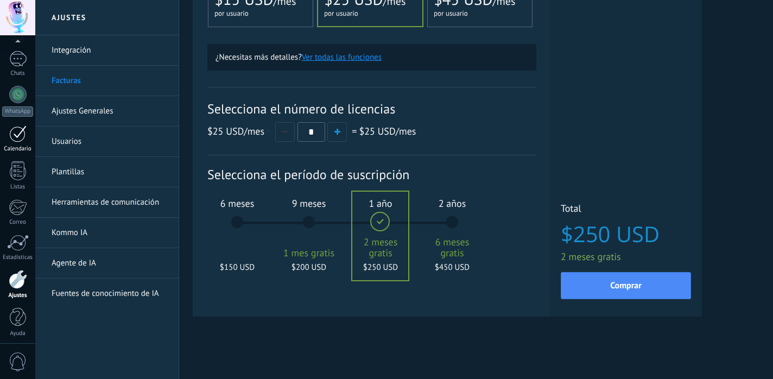
scroll to position [73, 0]
click at [22, 276] on div at bounding box center [18, 274] width 18 height 19
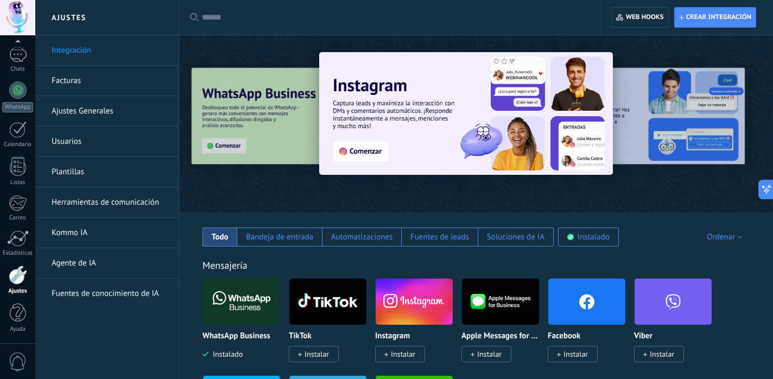
click at [114, 44] on link "Integración" at bounding box center [110, 50] width 116 height 30
click at [116, 112] on link "Ajustes Generales" at bounding box center [110, 111] width 116 height 30
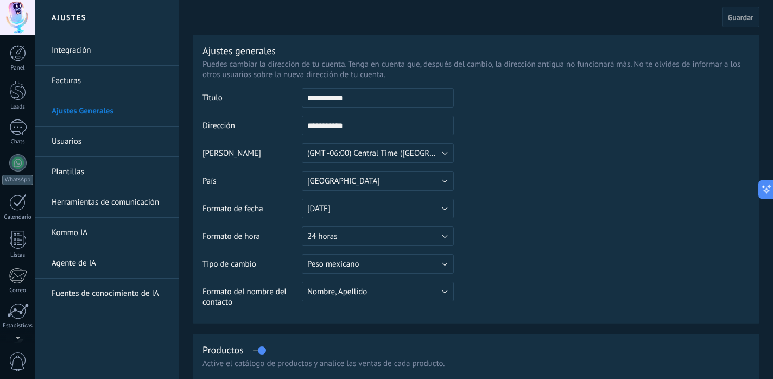
scroll to position [73, 0]
click at [16, 322] on link "Ayuda" at bounding box center [17, 317] width 35 height 29
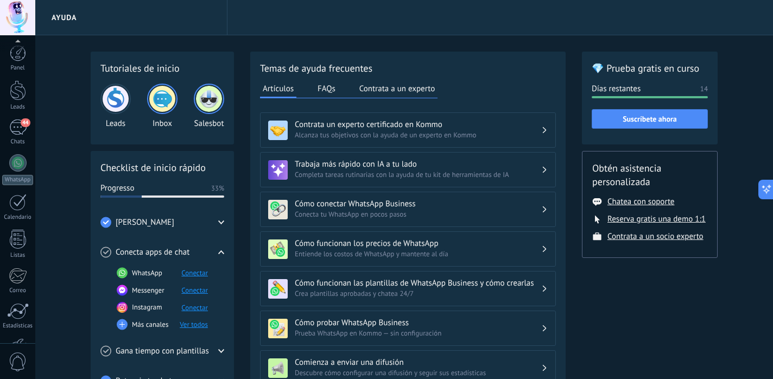
scroll to position [73, 0]
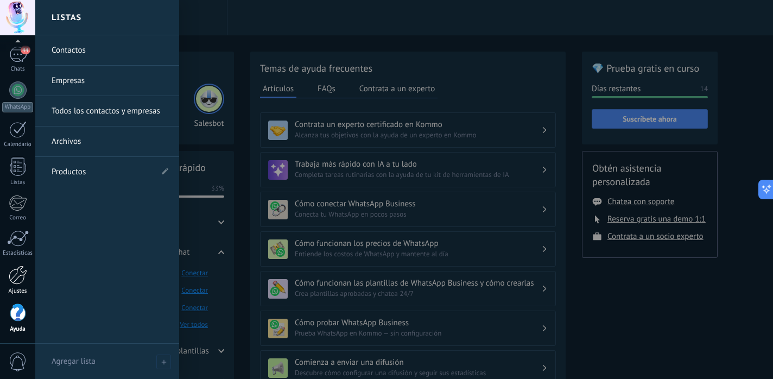
click at [15, 275] on div at bounding box center [18, 274] width 18 height 19
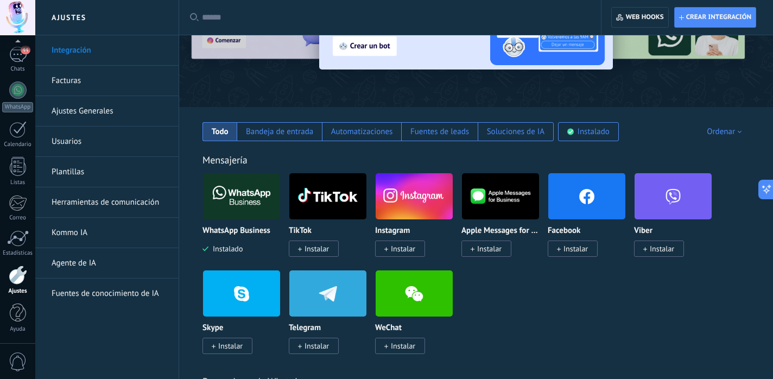
scroll to position [106, 0]
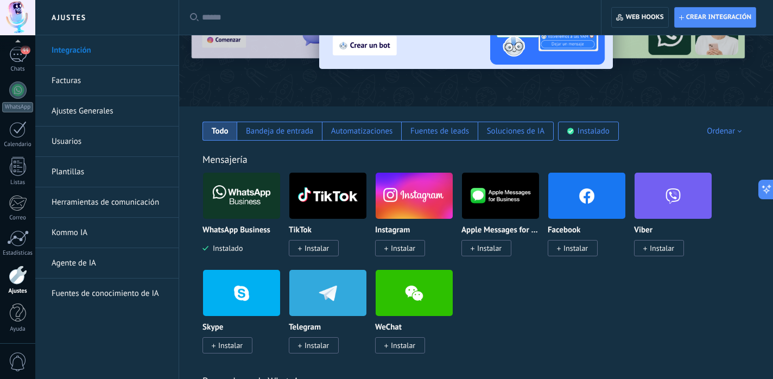
click at [246, 212] on img at bounding box center [241, 195] width 77 height 53
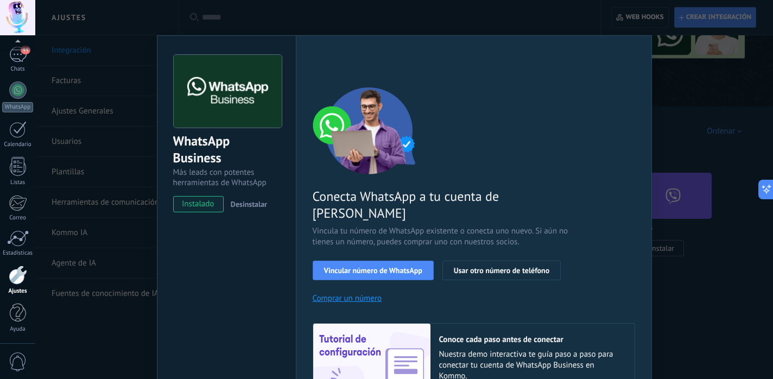
click at [246, 207] on span "Desinstalar" at bounding box center [249, 204] width 36 height 10
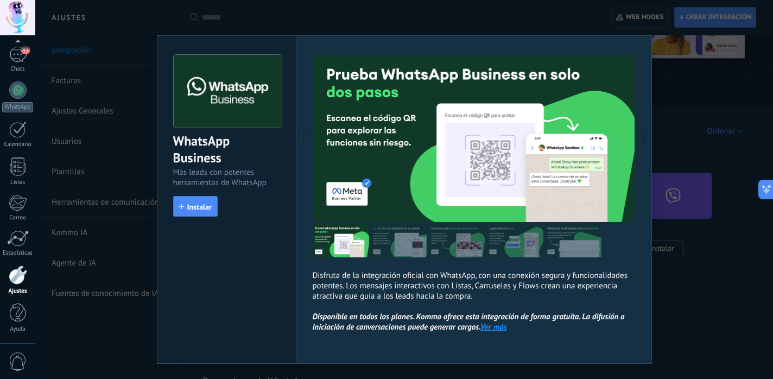
click at [126, 140] on div "WhatsApp Business Más leads con potentes herramientas de WhatsApp install Insta…" at bounding box center [403, 189] width 737 height 379
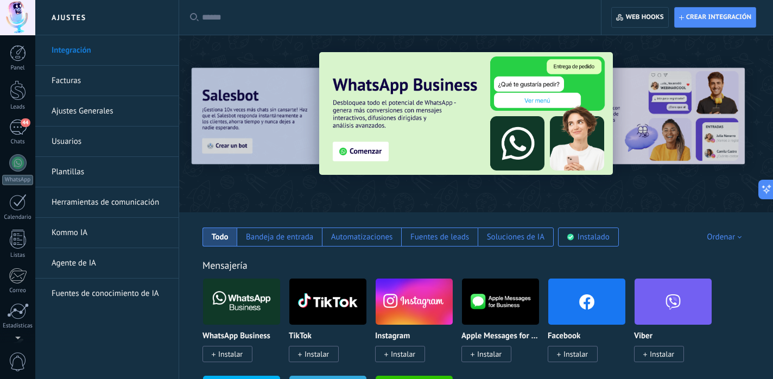
scroll to position [0, 0]
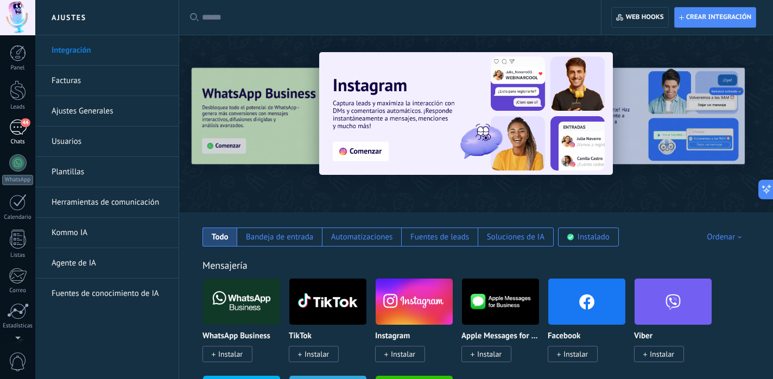
click at [16, 133] on div "44" at bounding box center [17, 127] width 17 height 16
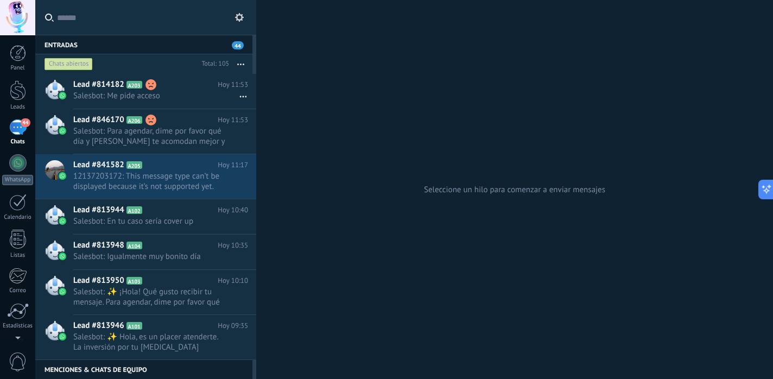
click at [240, 9] on input "text" at bounding box center [152, 17] width 190 height 35
click at [236, 20] on use at bounding box center [239, 17] width 9 height 9
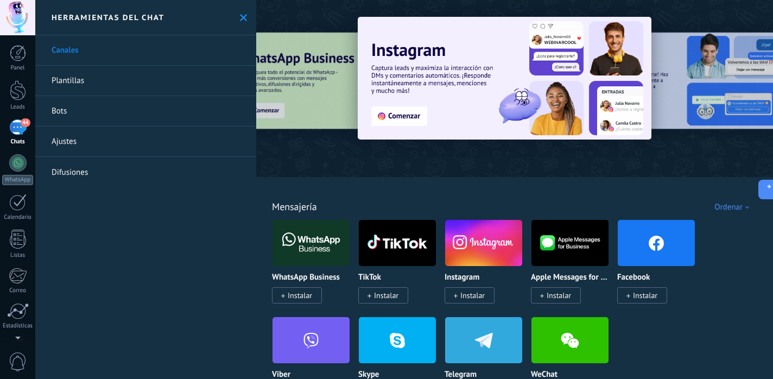
click at [244, 18] on button at bounding box center [243, 17] width 9 height 9
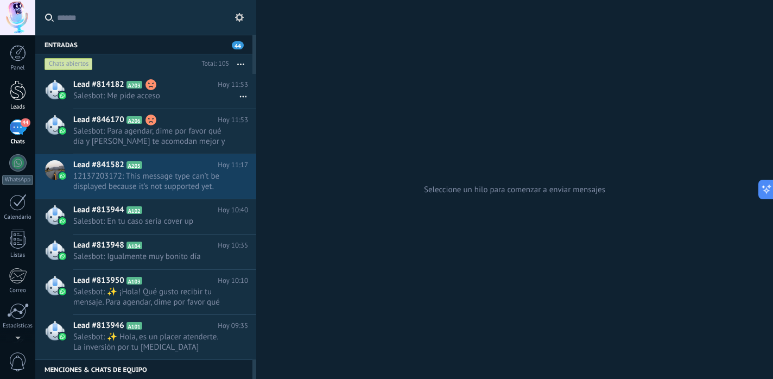
click at [26, 92] on link "Leads" at bounding box center [17, 95] width 35 height 30
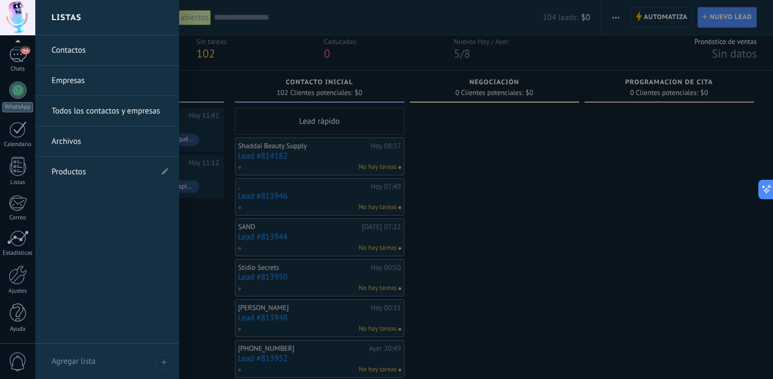
scroll to position [73, 0]
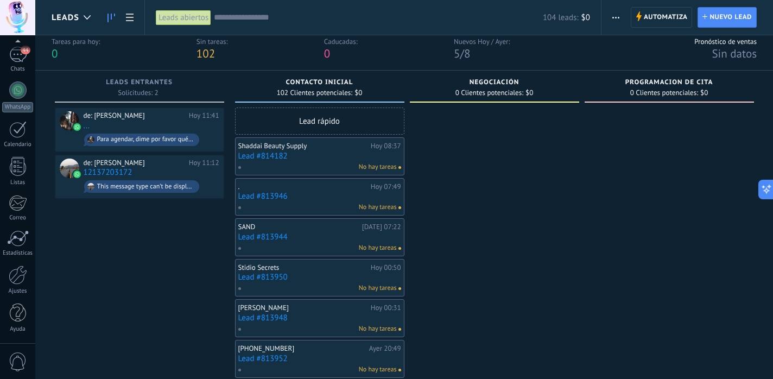
click at [27, 8] on div at bounding box center [17, 17] width 35 height 35
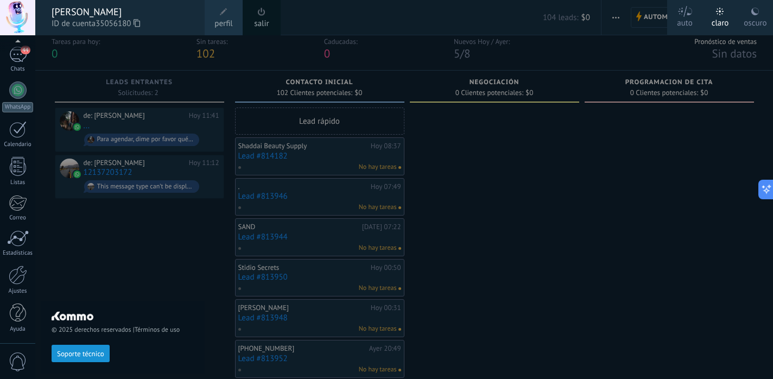
click at [183, 18] on span "ID de cuenta 35056180" at bounding box center [123, 24] width 142 height 12
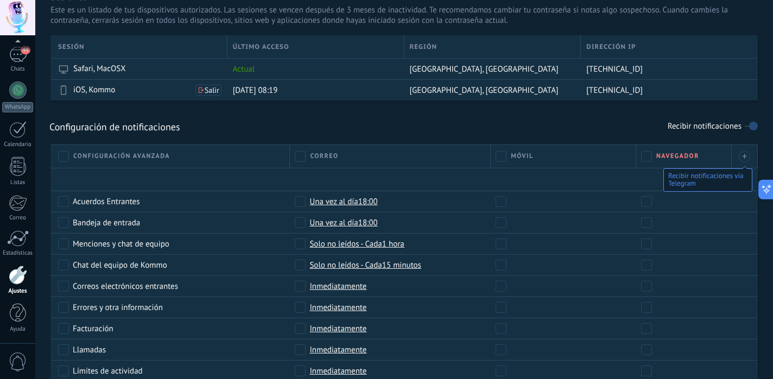
scroll to position [380, 0]
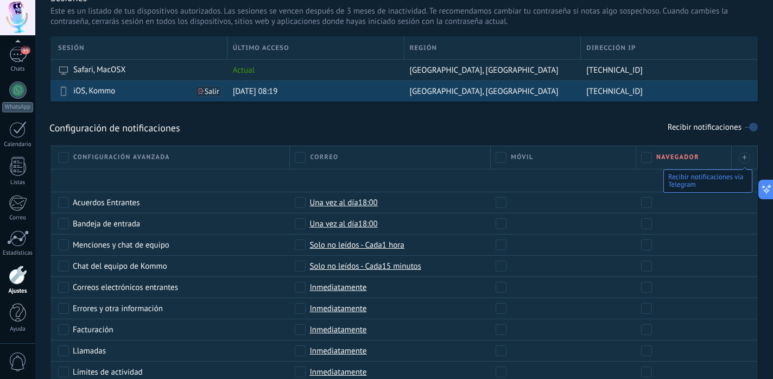
click at [215, 92] on span "Salir" at bounding box center [212, 91] width 15 height 8
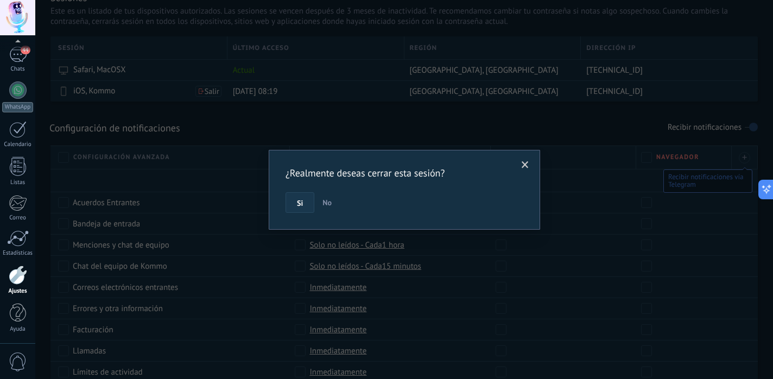
click at [309, 200] on button "Si" at bounding box center [299, 202] width 29 height 21
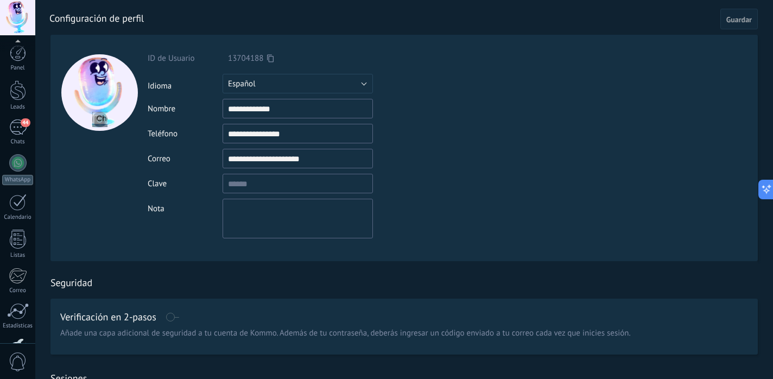
scroll to position [73, 0]
click at [22, 363] on span "0" at bounding box center [18, 361] width 18 height 19
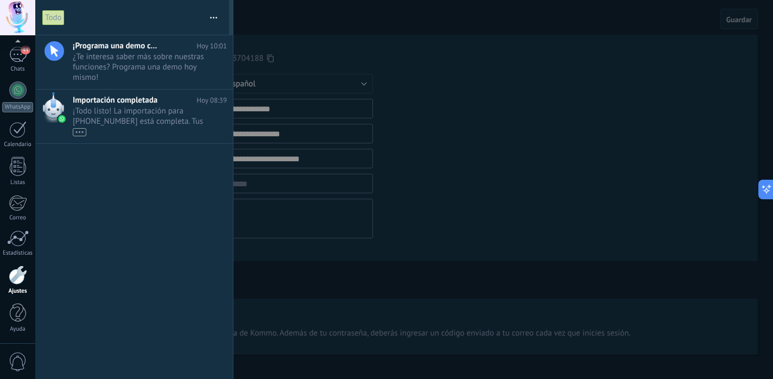
scroll to position [60, 0]
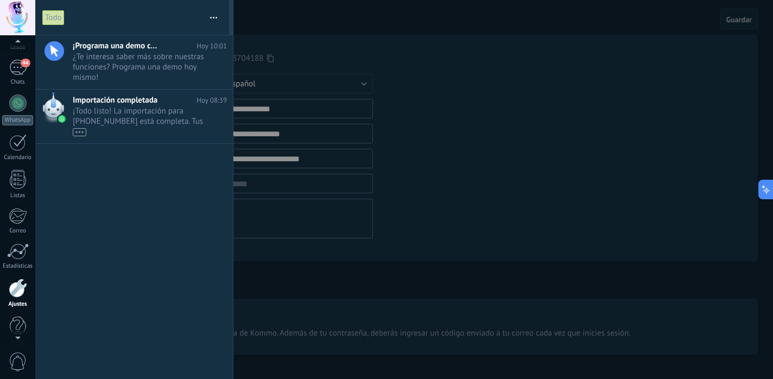
click at [22, 5] on div at bounding box center [17, 17] width 35 height 35
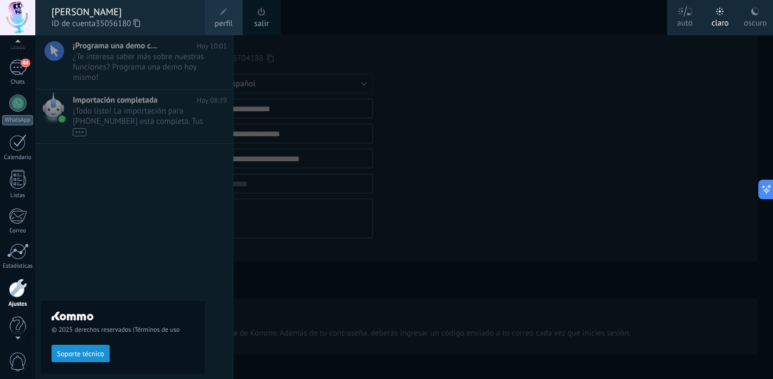
click at [263, 14] on span at bounding box center [262, 12] width 8 height 8
